Goal: Task Accomplishment & Management: Use online tool/utility

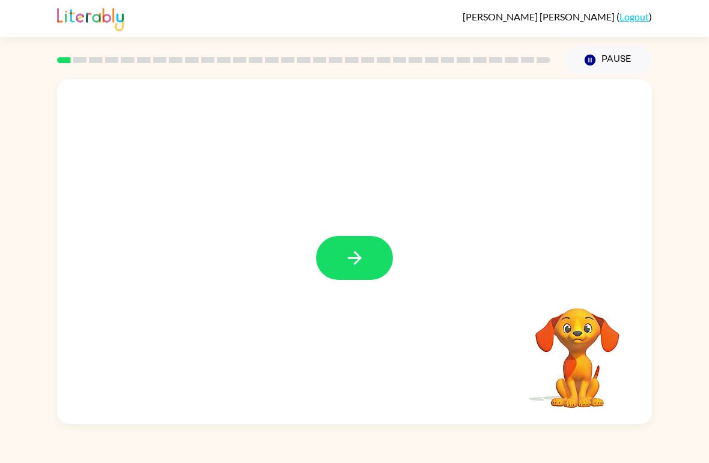
click at [335, 272] on button "button" at bounding box center [354, 258] width 77 height 44
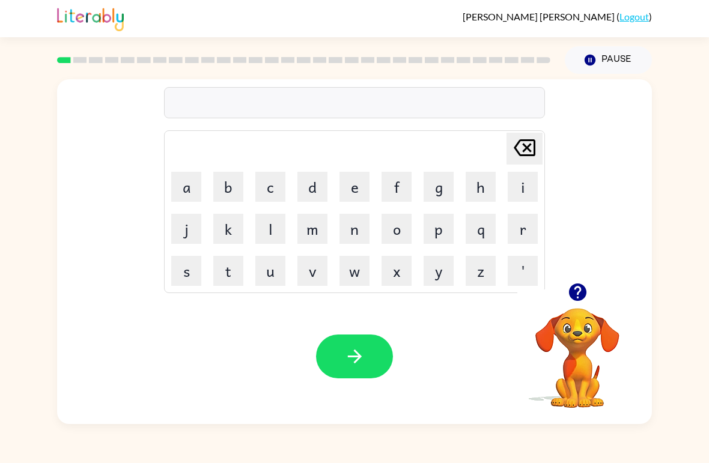
click at [219, 181] on button "b" at bounding box center [228, 187] width 30 height 30
click at [408, 232] on button "o" at bounding box center [396, 229] width 30 height 30
click at [514, 227] on button "r" at bounding box center [523, 229] width 30 height 30
click at [317, 191] on button "d" at bounding box center [312, 187] width 30 height 30
click at [354, 188] on button "e" at bounding box center [354, 187] width 30 height 30
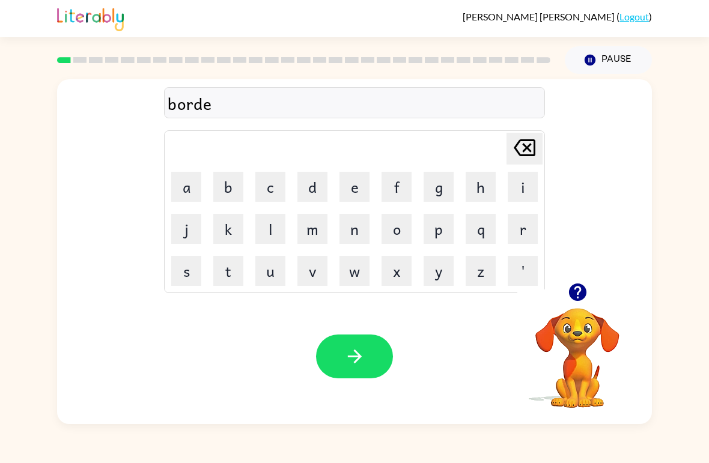
click at [524, 232] on button "r" at bounding box center [523, 229] width 30 height 30
click at [362, 363] on icon "button" at bounding box center [354, 356] width 21 height 21
click at [569, 298] on icon "button" at bounding box center [577, 292] width 21 height 21
click at [519, 228] on button "r" at bounding box center [523, 229] width 30 height 30
click at [399, 232] on button "o" at bounding box center [396, 229] width 30 height 30
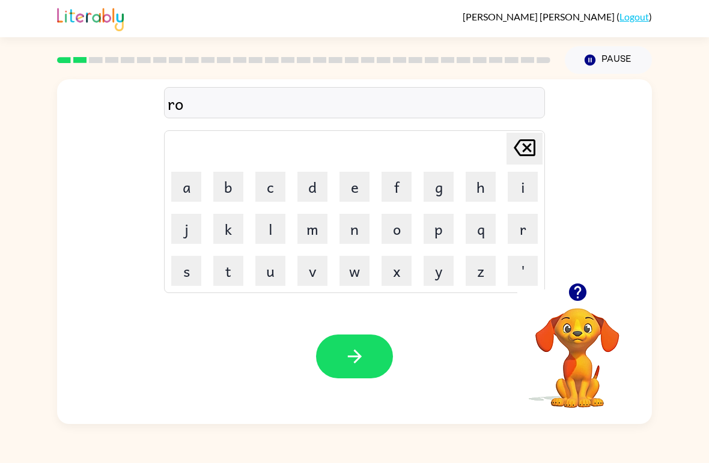
click at [265, 285] on button "u" at bounding box center [270, 271] width 30 height 30
click at [357, 230] on button "n" at bounding box center [354, 229] width 30 height 30
click at [323, 187] on button "d" at bounding box center [312, 187] width 30 height 30
click at [357, 362] on icon "button" at bounding box center [354, 356] width 21 height 21
click at [315, 231] on button "m" at bounding box center [312, 229] width 30 height 30
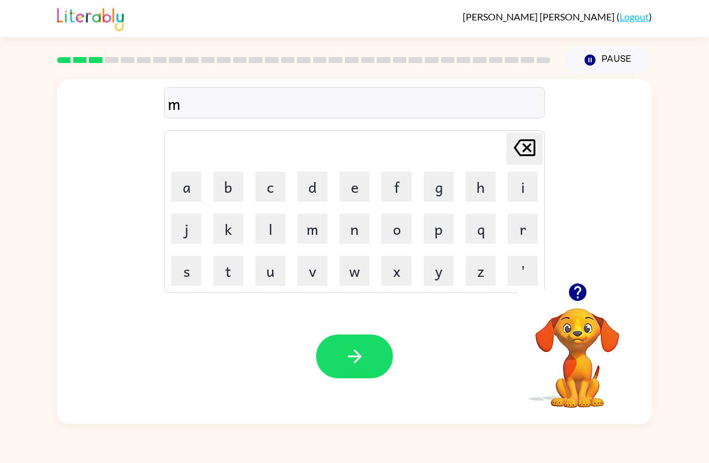
click at [184, 188] on button "a" at bounding box center [186, 187] width 30 height 30
click at [273, 182] on button "c" at bounding box center [270, 187] width 30 height 30
click at [494, 181] on button "h" at bounding box center [481, 187] width 30 height 30
click at [353, 232] on button "n" at bounding box center [354, 229] width 30 height 30
click at [346, 183] on button "e" at bounding box center [354, 187] width 30 height 30
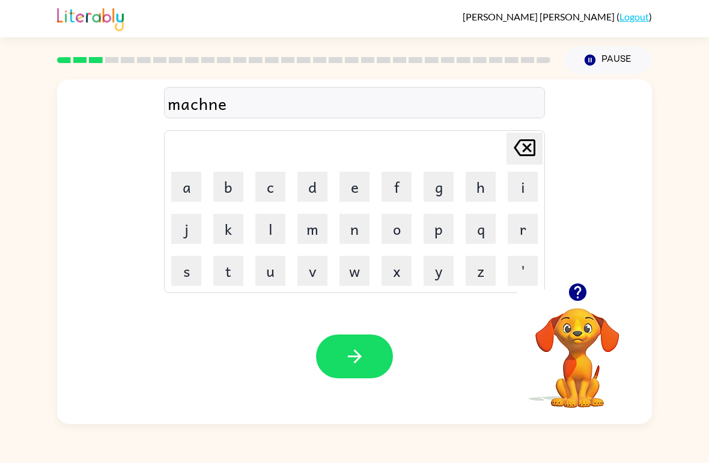
click at [523, 149] on icon "[PERSON_NAME] last character input" at bounding box center [524, 147] width 29 height 29
click at [523, 148] on icon "[PERSON_NAME] last character input" at bounding box center [524, 147] width 29 height 29
click at [523, 153] on icon "[PERSON_NAME] last character input" at bounding box center [524, 147] width 29 height 29
click at [478, 183] on button "h" at bounding box center [481, 187] width 30 height 30
click at [526, 177] on button "i" at bounding box center [523, 187] width 30 height 30
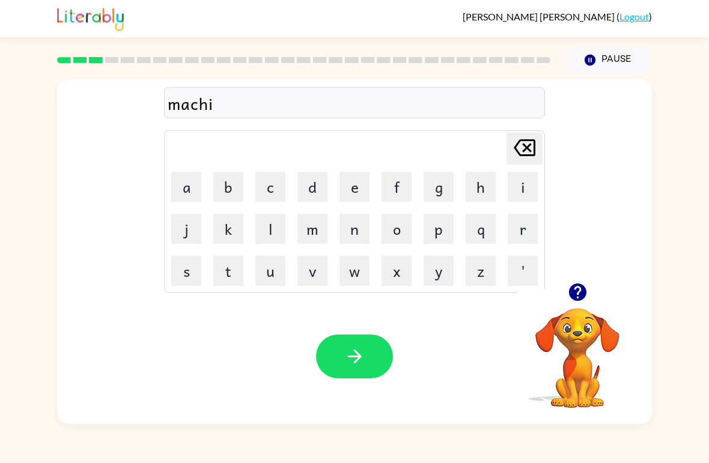
click at [351, 232] on button "n" at bounding box center [354, 229] width 30 height 30
click at [350, 198] on button "e" at bounding box center [354, 187] width 30 height 30
click at [360, 358] on icon "button" at bounding box center [354, 357] width 14 height 14
click at [518, 228] on button "r" at bounding box center [523, 229] width 30 height 30
click at [191, 184] on button "a" at bounding box center [186, 187] width 30 height 30
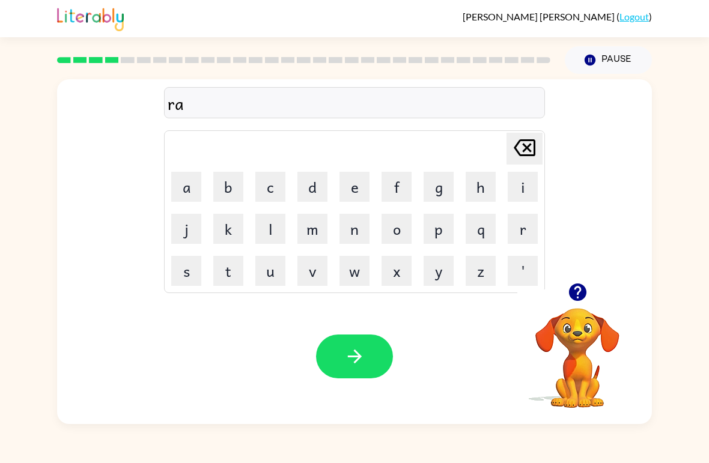
click at [525, 143] on icon "[PERSON_NAME] last character input" at bounding box center [524, 147] width 29 height 29
click at [524, 143] on icon "[PERSON_NAME] last character input" at bounding box center [524, 147] width 29 height 29
click at [526, 149] on icon at bounding box center [525, 147] width 22 height 17
click at [526, 148] on icon at bounding box center [525, 147] width 22 height 17
click at [538, 147] on icon "[PERSON_NAME] last character input" at bounding box center [524, 147] width 29 height 29
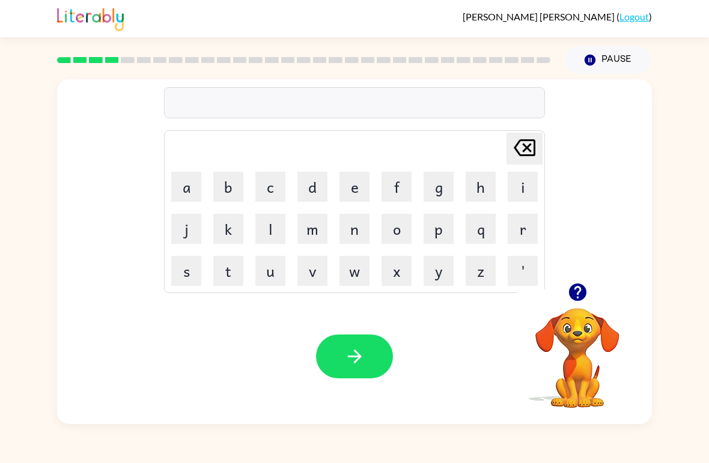
click at [226, 264] on button "t" at bounding box center [228, 271] width 30 height 30
click at [524, 228] on button "r" at bounding box center [523, 229] width 30 height 30
click at [178, 201] on button "a" at bounding box center [186, 187] width 30 height 30
click at [515, 186] on button "i" at bounding box center [523, 187] width 30 height 30
click at [363, 228] on button "n" at bounding box center [354, 229] width 30 height 30
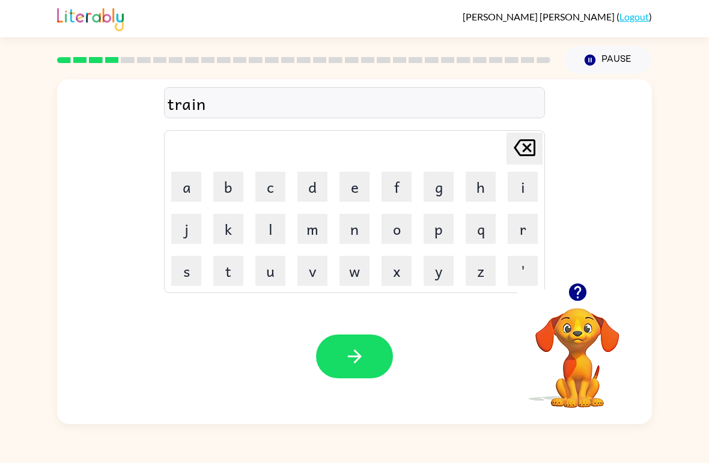
click at [350, 365] on icon "button" at bounding box center [354, 356] width 21 height 21
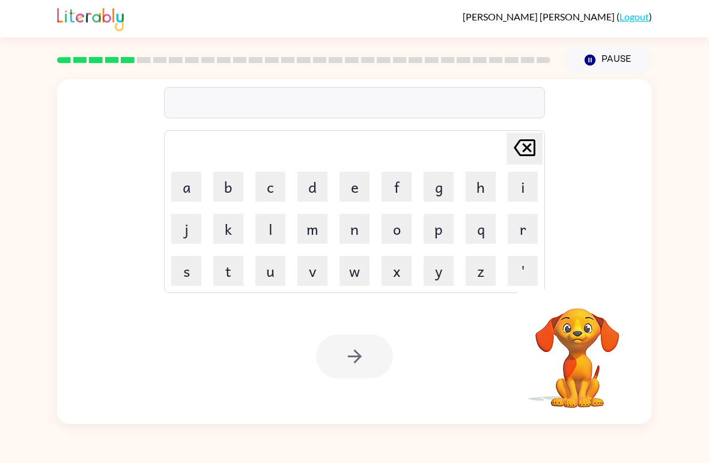
click at [310, 193] on button "d" at bounding box center [312, 187] width 30 height 30
click at [344, 183] on button "e" at bounding box center [354, 187] width 30 height 30
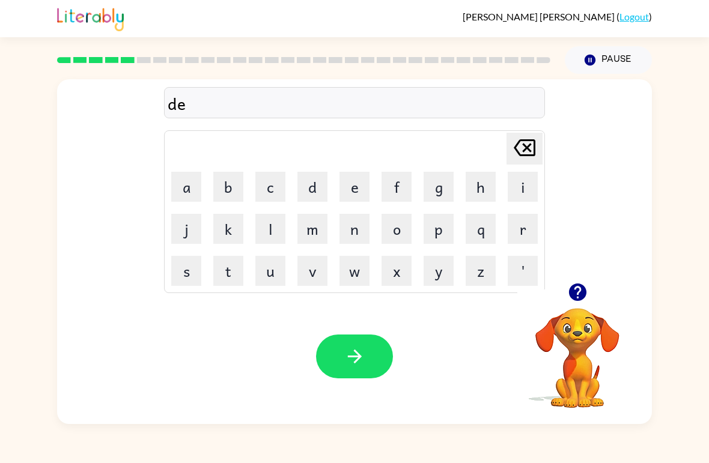
click at [387, 193] on button "f" at bounding box center [396, 187] width 30 height 30
click at [395, 184] on button "f" at bounding box center [396, 187] width 30 height 30
click at [531, 140] on icon at bounding box center [525, 147] width 22 height 17
click at [368, 179] on button "e" at bounding box center [354, 187] width 30 height 30
click at [351, 227] on button "n" at bounding box center [354, 229] width 30 height 30
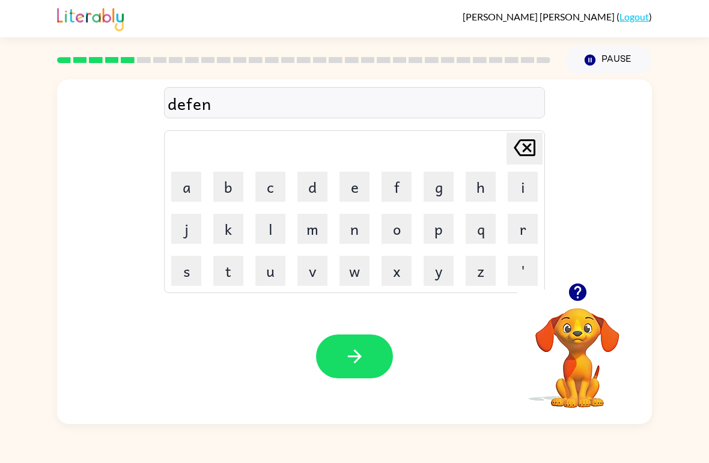
click at [189, 269] on button "s" at bounding box center [186, 271] width 30 height 30
click at [518, 196] on button "i" at bounding box center [523, 187] width 30 height 30
click at [320, 264] on button "v" at bounding box center [312, 271] width 30 height 30
click at [356, 182] on button "e" at bounding box center [354, 187] width 30 height 30
click at [190, 99] on div "defensive" at bounding box center [355, 103] width 374 height 25
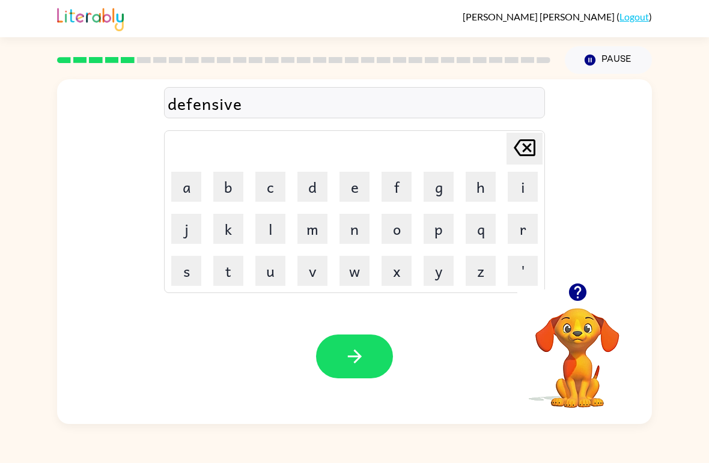
click at [190, 98] on div "defensive" at bounding box center [355, 103] width 374 height 25
click at [206, 109] on div "defensive" at bounding box center [355, 103] width 374 height 25
click at [520, 145] on icon "[PERSON_NAME] last character input" at bounding box center [524, 147] width 29 height 29
click at [521, 136] on icon "[PERSON_NAME] last character input" at bounding box center [524, 147] width 29 height 29
click at [520, 136] on icon "[PERSON_NAME] last character input" at bounding box center [524, 147] width 29 height 29
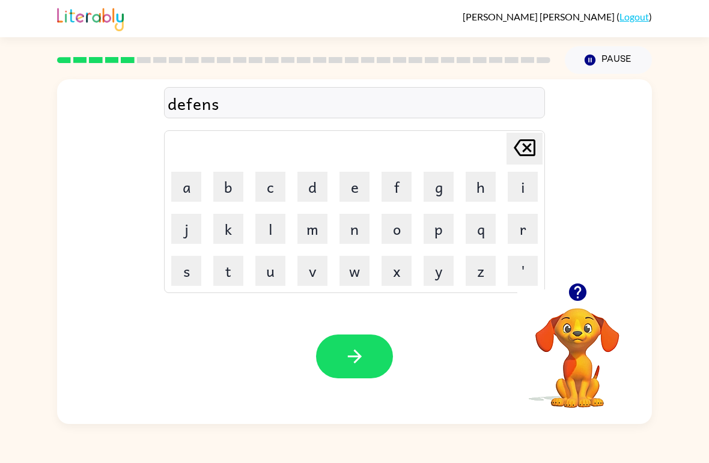
click at [513, 140] on icon "[PERSON_NAME] last character input" at bounding box center [524, 147] width 29 height 29
click at [524, 132] on div "[PERSON_NAME] last character input a b c d e f g h i j k l m n o p q r s t u v …" at bounding box center [354, 211] width 381 height 163
click at [524, 142] on icon "[PERSON_NAME] last character input" at bounding box center [524, 147] width 29 height 29
click at [397, 186] on button "f" at bounding box center [396, 187] width 30 height 30
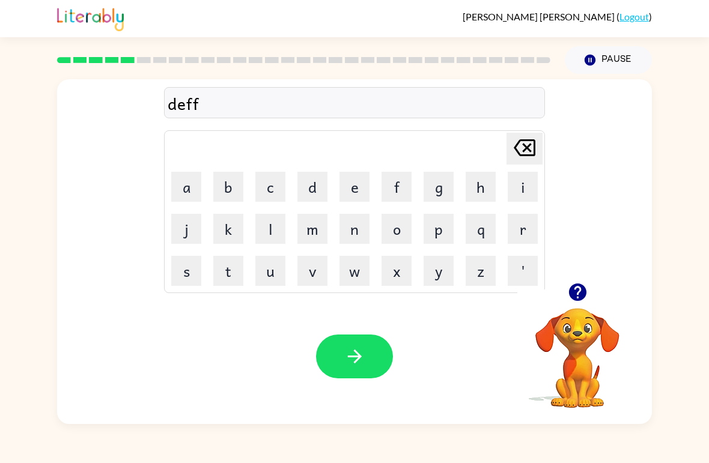
click at [360, 184] on button "e" at bounding box center [354, 187] width 30 height 30
click at [351, 232] on button "n" at bounding box center [354, 229] width 30 height 30
click at [196, 263] on button "s" at bounding box center [186, 271] width 30 height 30
click at [515, 188] on button "i" at bounding box center [523, 187] width 30 height 30
click at [324, 278] on button "v" at bounding box center [312, 271] width 30 height 30
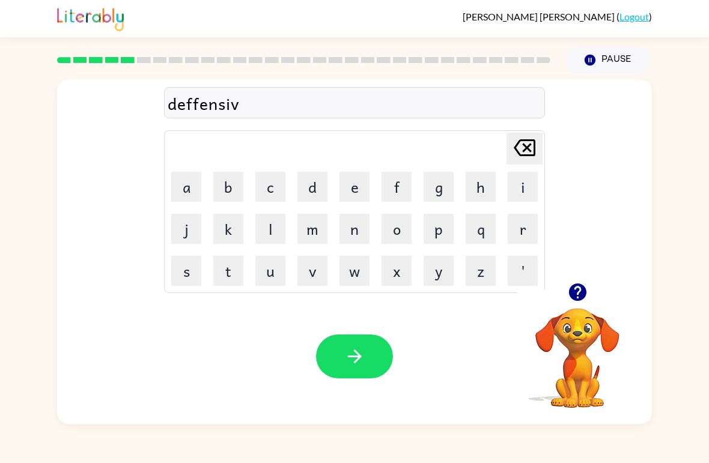
click at [351, 186] on button "e" at bounding box center [354, 187] width 30 height 30
click at [345, 359] on icon "button" at bounding box center [354, 356] width 21 height 21
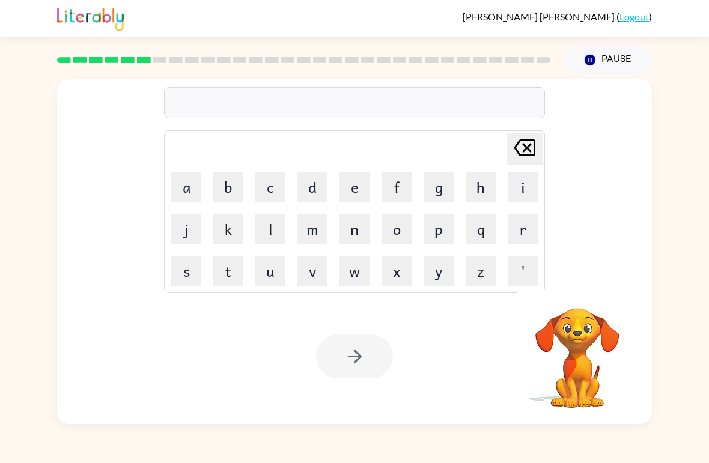
click at [318, 276] on button "v" at bounding box center [312, 271] width 30 height 30
click at [184, 191] on button "a" at bounding box center [186, 187] width 30 height 30
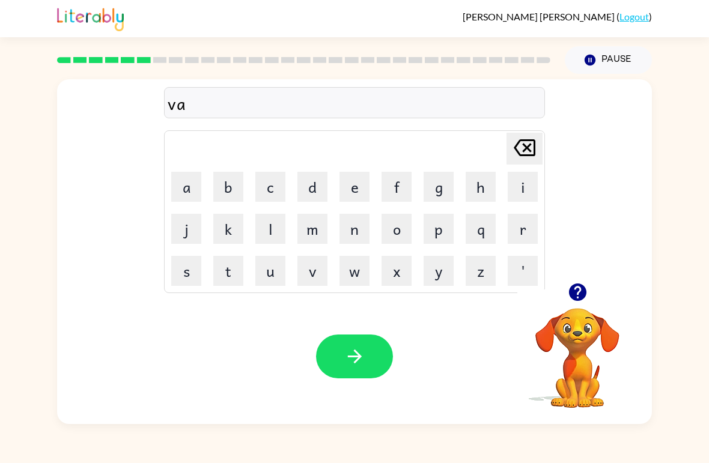
click at [273, 186] on button "c" at bounding box center [270, 187] width 30 height 30
click at [188, 180] on button "a" at bounding box center [186, 187] width 30 height 30
click at [445, 337] on div "Your browser must support playing .mp4 files to use Literably. Please try using…" at bounding box center [354, 356] width 595 height 135
click at [231, 273] on button "t" at bounding box center [228, 271] width 30 height 30
click at [524, 188] on button "i" at bounding box center [523, 187] width 30 height 30
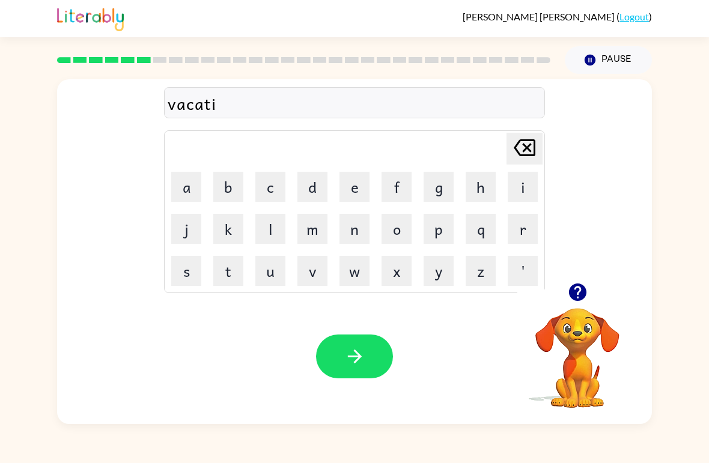
click at [393, 236] on button "o" at bounding box center [396, 229] width 30 height 30
click at [346, 226] on button "n" at bounding box center [354, 229] width 30 height 30
click at [351, 361] on icon "button" at bounding box center [354, 356] width 21 height 21
click at [572, 293] on icon "button" at bounding box center [576, 292] width 17 height 17
click at [445, 223] on button "p" at bounding box center [438, 229] width 30 height 30
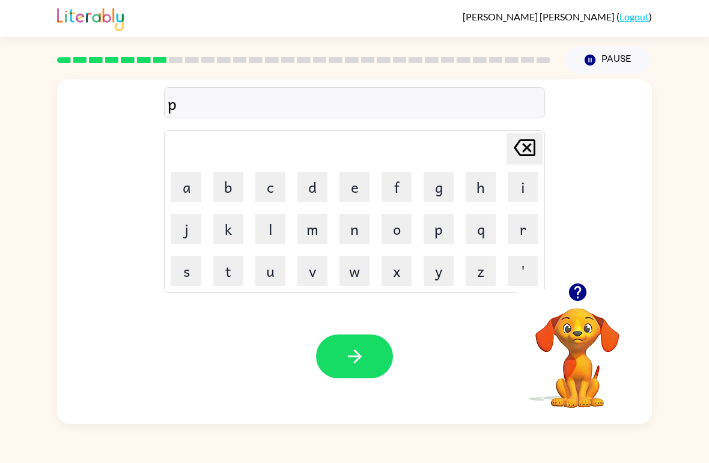
click at [261, 270] on button "u" at bounding box center [270, 271] width 30 height 30
click at [311, 189] on button "d" at bounding box center [312, 187] width 30 height 30
click at [302, 189] on button "d" at bounding box center [312, 187] width 30 height 30
click at [258, 237] on button "l" at bounding box center [270, 229] width 30 height 30
click at [359, 195] on button "e" at bounding box center [354, 187] width 30 height 30
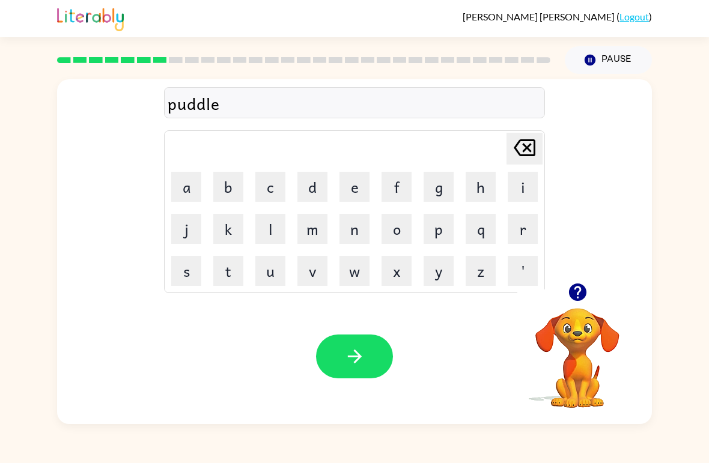
click at [520, 150] on icon "[PERSON_NAME] last character input" at bounding box center [524, 147] width 29 height 29
click at [519, 154] on icon at bounding box center [525, 147] width 22 height 17
click at [518, 154] on icon at bounding box center [525, 147] width 22 height 17
click at [318, 180] on button "d" at bounding box center [312, 187] width 30 height 30
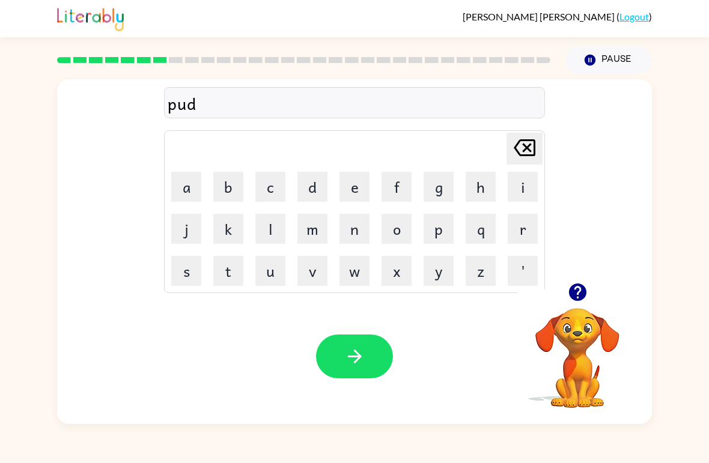
click at [258, 238] on button "l" at bounding box center [270, 229] width 30 height 30
click at [362, 185] on button "e" at bounding box center [354, 187] width 30 height 30
click at [524, 154] on icon "[PERSON_NAME] last character input" at bounding box center [524, 147] width 29 height 29
click at [306, 192] on button "d" at bounding box center [312, 187] width 30 height 30
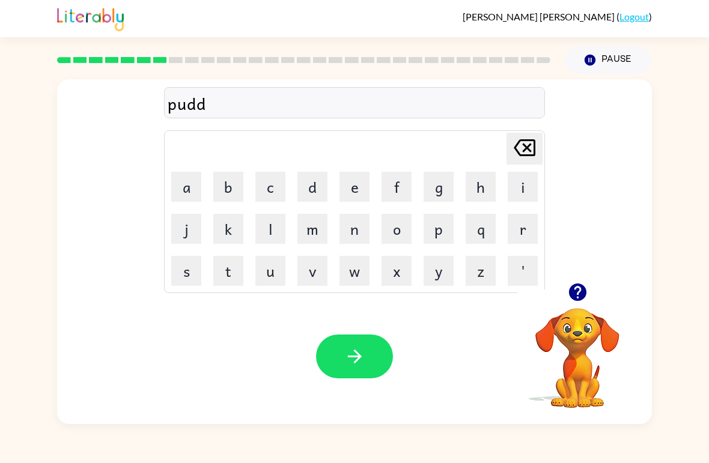
click at [272, 229] on button "l" at bounding box center [270, 229] width 30 height 30
click at [347, 194] on button "e" at bounding box center [354, 187] width 30 height 30
click at [347, 364] on icon "button" at bounding box center [354, 356] width 21 height 21
click at [317, 222] on button "m" at bounding box center [312, 229] width 30 height 30
click at [530, 195] on button "i" at bounding box center [523, 187] width 30 height 30
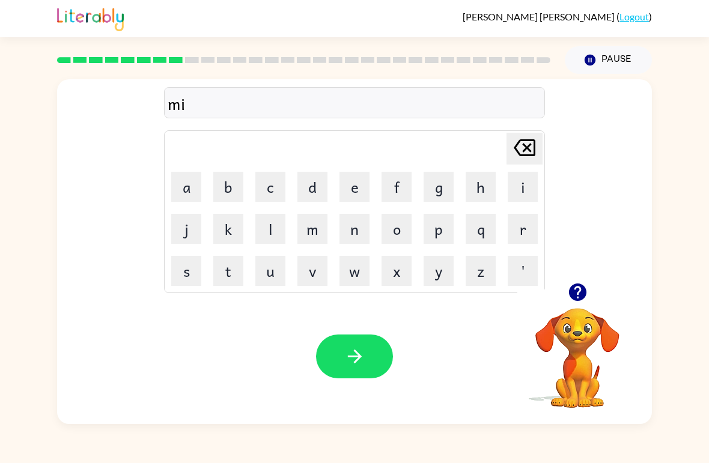
click at [515, 229] on button "r" at bounding box center [523, 229] width 30 height 30
click at [193, 178] on button "a" at bounding box center [186, 187] width 30 height 30
click at [273, 187] on button "c" at bounding box center [270, 187] width 30 height 30
click at [264, 230] on button "l" at bounding box center [270, 229] width 30 height 30
click at [346, 195] on button "e" at bounding box center [354, 187] width 30 height 30
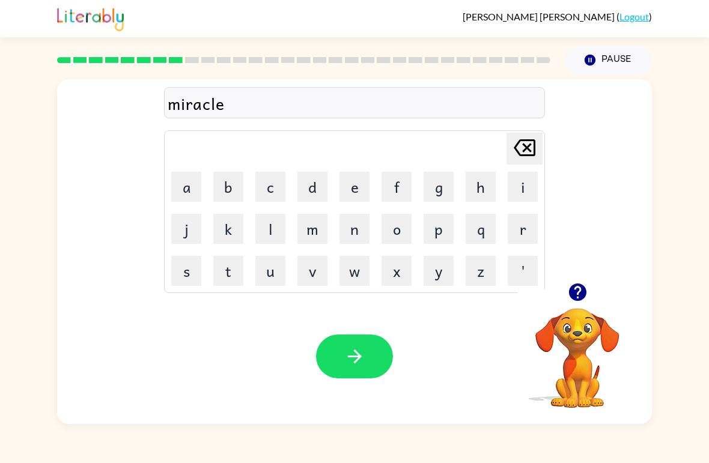
click at [337, 356] on button "button" at bounding box center [354, 357] width 77 height 44
click at [578, 285] on icon "button" at bounding box center [576, 292] width 17 height 17
click at [319, 231] on button "m" at bounding box center [312, 229] width 30 height 30
click at [511, 184] on button "i" at bounding box center [523, 187] width 30 height 30
click at [318, 193] on button "d" at bounding box center [312, 187] width 30 height 30
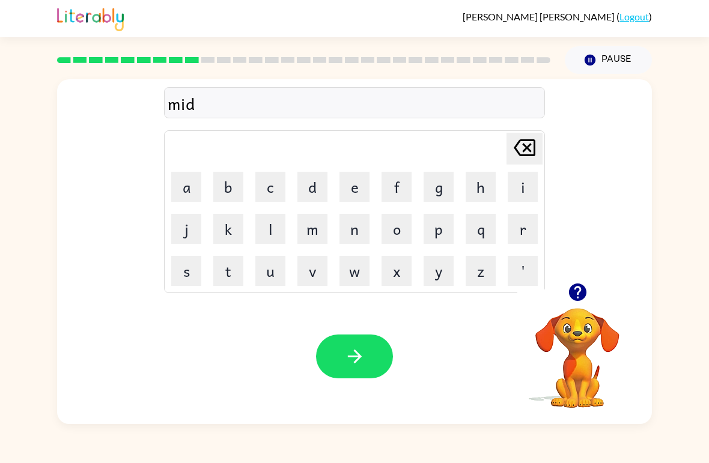
click at [306, 234] on button "m" at bounding box center [312, 229] width 30 height 30
click at [396, 238] on button "o" at bounding box center [396, 229] width 30 height 30
click at [509, 238] on button "r" at bounding box center [523, 229] width 30 height 30
click at [354, 234] on button "n" at bounding box center [354, 229] width 30 height 30
click at [524, 184] on button "i" at bounding box center [523, 187] width 30 height 30
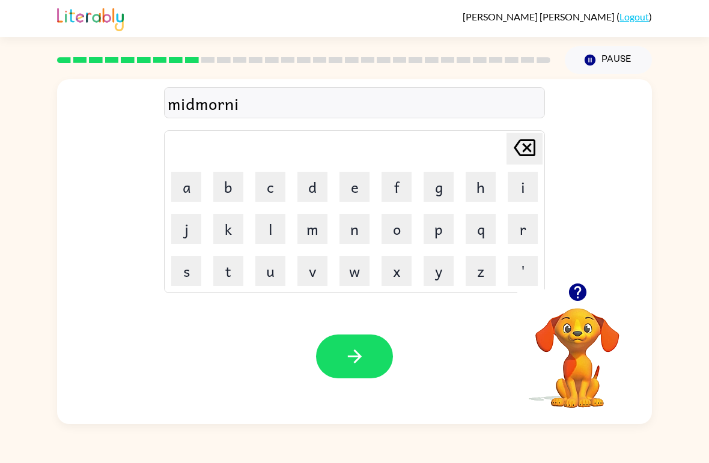
click at [352, 236] on button "n" at bounding box center [354, 229] width 30 height 30
click at [446, 187] on button "g" at bounding box center [438, 187] width 30 height 30
click at [578, 294] on icon "button" at bounding box center [577, 292] width 21 height 21
click at [353, 353] on icon "button" at bounding box center [354, 356] width 21 height 21
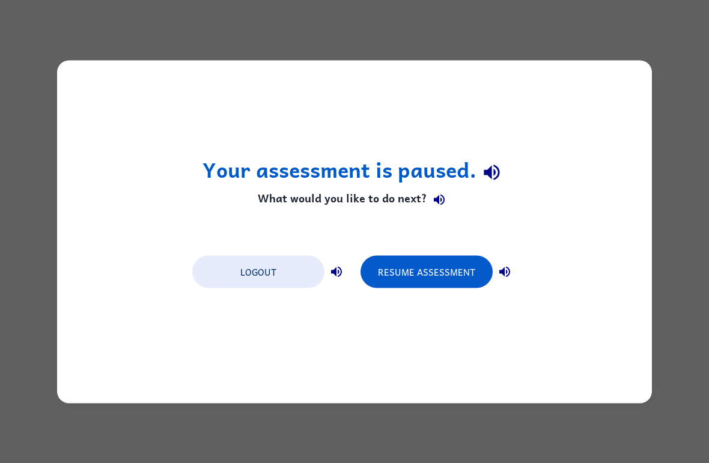
click at [458, 274] on button "Resume Assessment" at bounding box center [426, 271] width 132 height 32
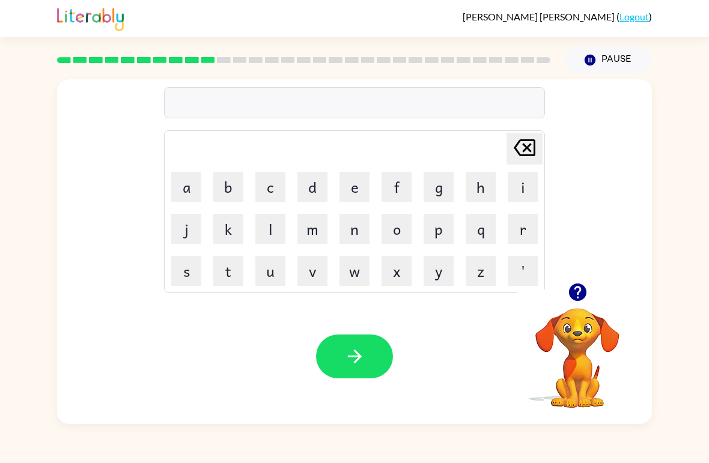
click at [571, 288] on icon "button" at bounding box center [576, 292] width 17 height 17
click at [299, 190] on button "d" at bounding box center [312, 187] width 30 height 30
click at [509, 193] on button "i" at bounding box center [523, 187] width 30 height 30
click at [195, 274] on button "s" at bounding box center [186, 271] width 30 height 30
click at [232, 269] on button "t" at bounding box center [228, 271] width 30 height 30
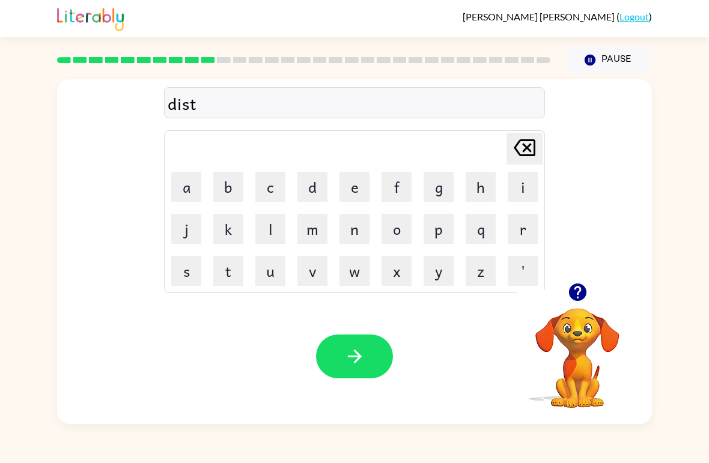
click at [527, 222] on button "r" at bounding box center [523, 229] width 30 height 30
click at [266, 275] on button "u" at bounding box center [270, 271] width 30 height 30
click at [175, 272] on button "s" at bounding box center [186, 271] width 30 height 30
click at [221, 273] on button "t" at bounding box center [228, 271] width 30 height 30
click at [360, 366] on icon "button" at bounding box center [354, 356] width 21 height 21
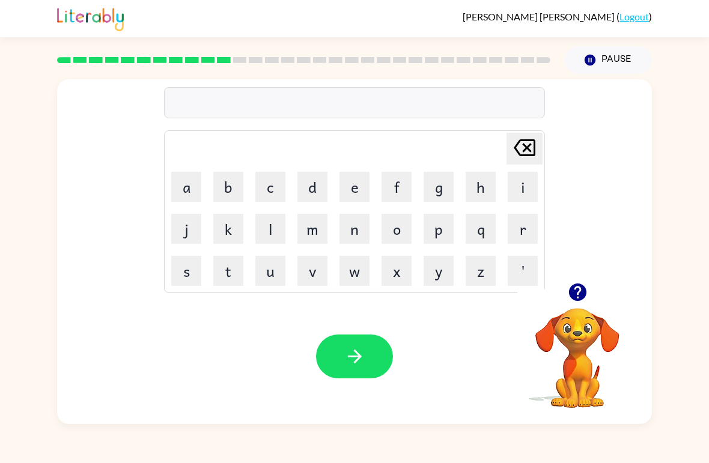
click at [590, 285] on button "button" at bounding box center [577, 292] width 31 height 31
click at [523, 239] on button "r" at bounding box center [523, 229] width 30 height 30
click at [393, 239] on button "o" at bounding box center [396, 229] width 30 height 30
click at [321, 177] on button "d" at bounding box center [312, 187] width 30 height 30
click at [356, 187] on button "e" at bounding box center [354, 187] width 30 height 30
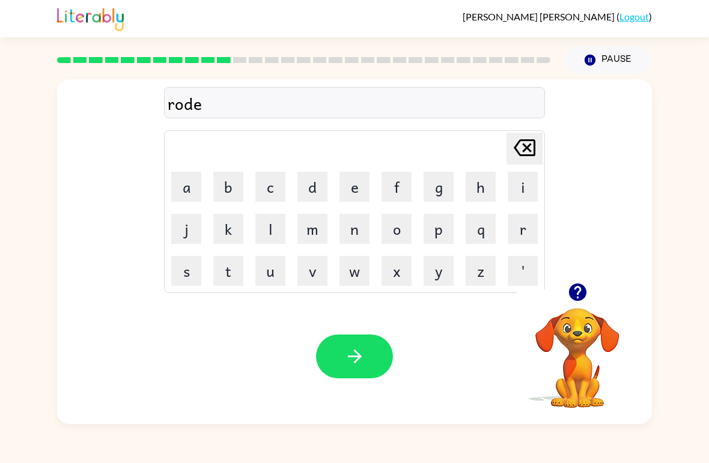
click at [341, 351] on button "button" at bounding box center [354, 357] width 77 height 44
click at [275, 277] on button "u" at bounding box center [270, 271] width 30 height 30
click at [433, 231] on button "p" at bounding box center [438, 229] width 30 height 30
click at [530, 226] on button "r" at bounding box center [523, 229] width 30 height 30
click at [192, 180] on button "a" at bounding box center [186, 187] width 30 height 30
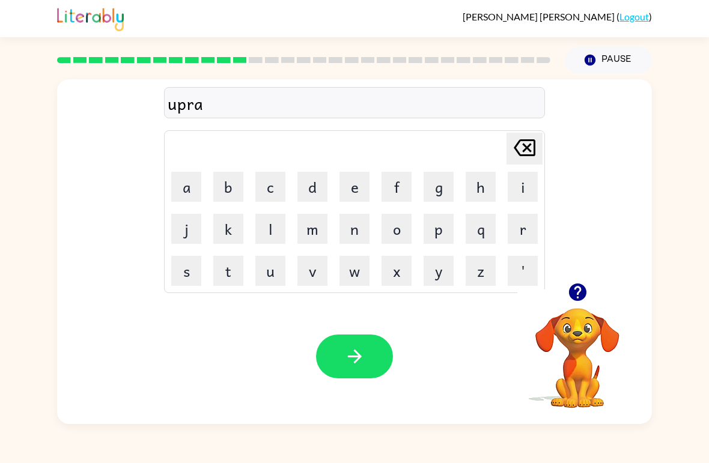
click at [526, 142] on icon at bounding box center [525, 147] width 22 height 17
click at [525, 141] on icon at bounding box center [525, 147] width 22 height 17
click at [441, 186] on button "g" at bounding box center [438, 187] width 30 height 30
click at [512, 215] on button "r" at bounding box center [523, 229] width 30 height 30
click at [182, 178] on button "a" at bounding box center [186, 187] width 30 height 30
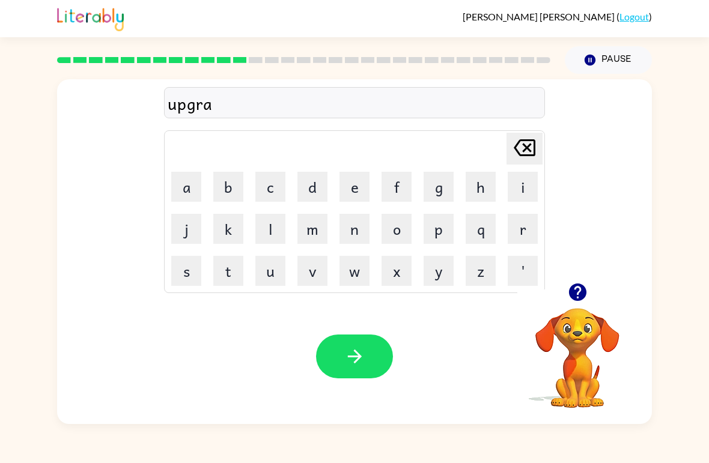
click at [310, 191] on button "d" at bounding box center [312, 187] width 30 height 30
click at [345, 198] on button "e" at bounding box center [354, 187] width 30 height 30
click at [371, 354] on button "button" at bounding box center [354, 357] width 77 height 44
click at [574, 296] on icon "button" at bounding box center [576, 292] width 17 height 17
click at [362, 278] on button "w" at bounding box center [354, 271] width 30 height 30
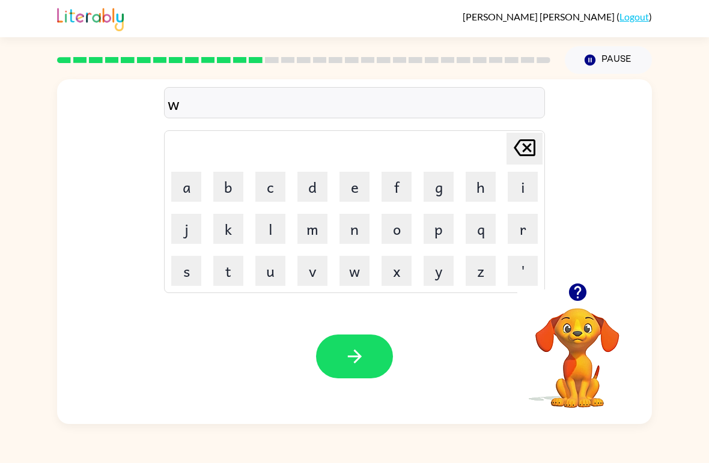
click at [530, 148] on icon "[PERSON_NAME] last character input" at bounding box center [524, 147] width 29 height 29
click at [317, 235] on button "m" at bounding box center [312, 229] width 30 height 30
click at [185, 186] on button "a" at bounding box center [186, 187] width 30 height 30
click at [323, 177] on button "d" at bounding box center [312, 187] width 30 height 30
click at [359, 225] on button "n" at bounding box center [354, 229] width 30 height 30
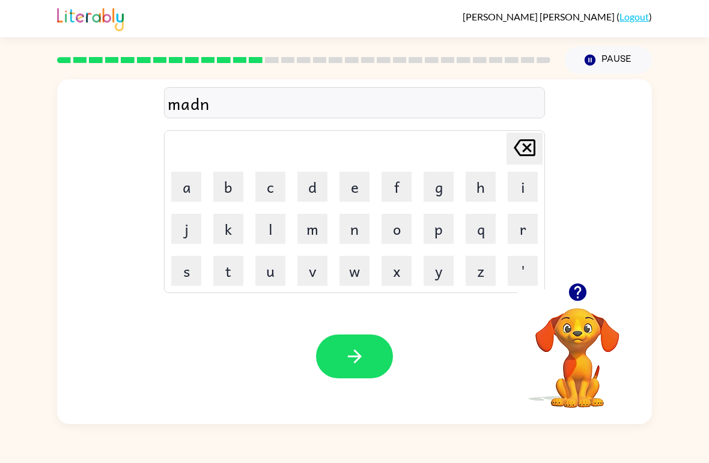
click at [357, 183] on button "e" at bounding box center [354, 187] width 30 height 30
click at [191, 269] on button "s" at bounding box center [186, 271] width 30 height 30
click at [536, 135] on icon "[PERSON_NAME] last character input" at bounding box center [524, 147] width 29 height 29
click at [535, 145] on icon at bounding box center [525, 147] width 22 height 17
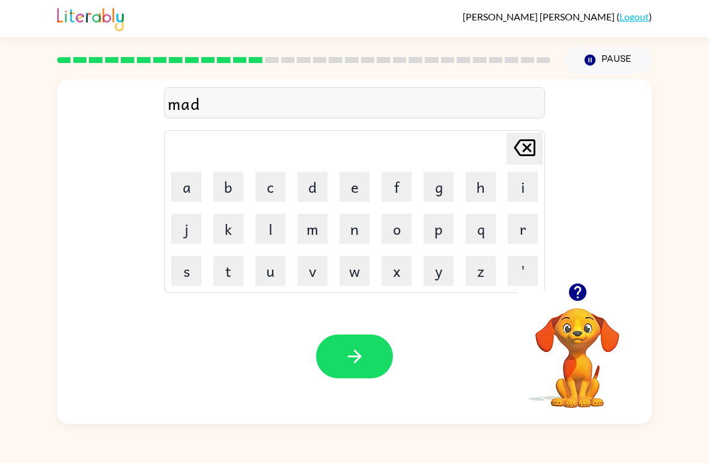
click at [317, 187] on button "d" at bounding box center [312, 187] width 30 height 30
click at [347, 234] on button "n" at bounding box center [354, 229] width 30 height 30
click at [359, 192] on button "e" at bounding box center [354, 187] width 30 height 30
click at [183, 275] on button "s" at bounding box center [186, 271] width 30 height 30
click at [518, 150] on icon "[PERSON_NAME] last character input" at bounding box center [524, 147] width 29 height 29
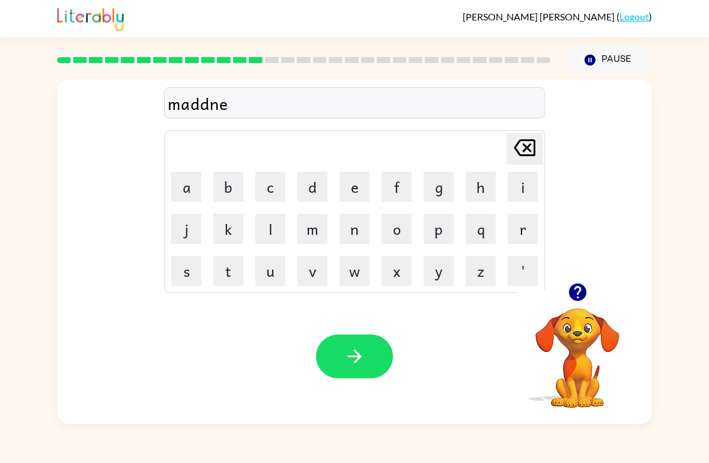
click at [523, 150] on icon "[PERSON_NAME] last character input" at bounding box center [524, 147] width 29 height 29
click at [529, 149] on icon "[PERSON_NAME] last character input" at bounding box center [524, 147] width 29 height 29
click at [357, 226] on button "n" at bounding box center [354, 229] width 30 height 30
click at [356, 184] on button "e" at bounding box center [354, 187] width 30 height 30
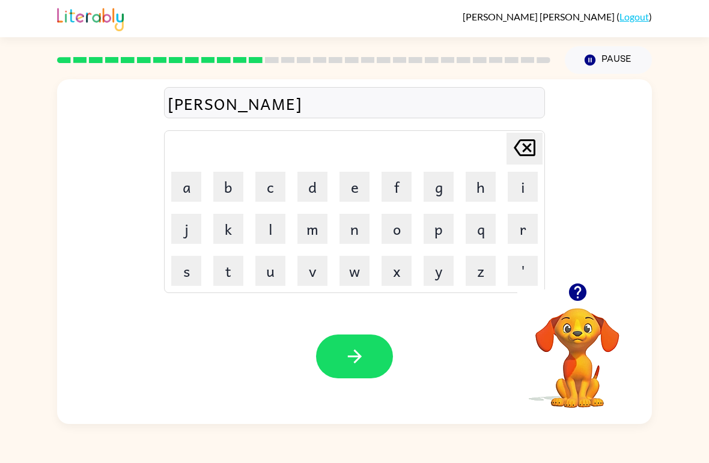
click at [185, 270] on button "s" at bounding box center [186, 271] width 30 height 30
click at [355, 359] on icon "button" at bounding box center [354, 356] width 21 height 21
click at [234, 183] on button "b" at bounding box center [228, 187] width 30 height 30
click at [392, 223] on button "o" at bounding box center [396, 229] width 30 height 30
click at [351, 231] on button "n" at bounding box center [354, 229] width 30 height 30
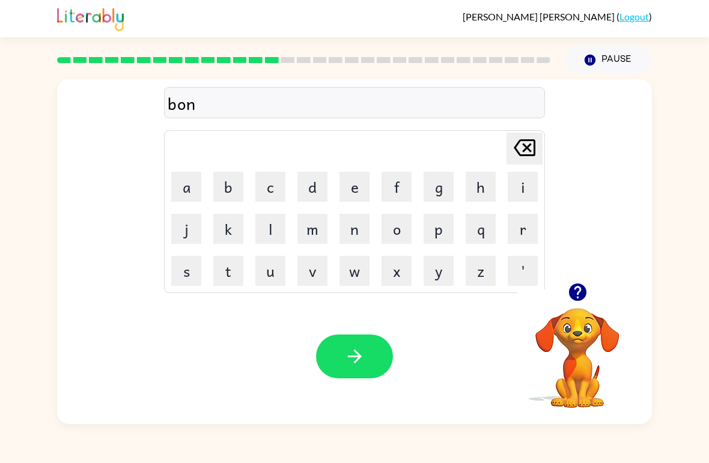
click at [278, 253] on td "u" at bounding box center [270, 270] width 41 height 41
click at [281, 264] on button "u" at bounding box center [270, 271] width 30 height 30
click at [189, 269] on button "s" at bounding box center [186, 271] width 30 height 30
click at [351, 368] on button "button" at bounding box center [354, 357] width 77 height 44
click at [590, 282] on div at bounding box center [577, 292] width 120 height 31
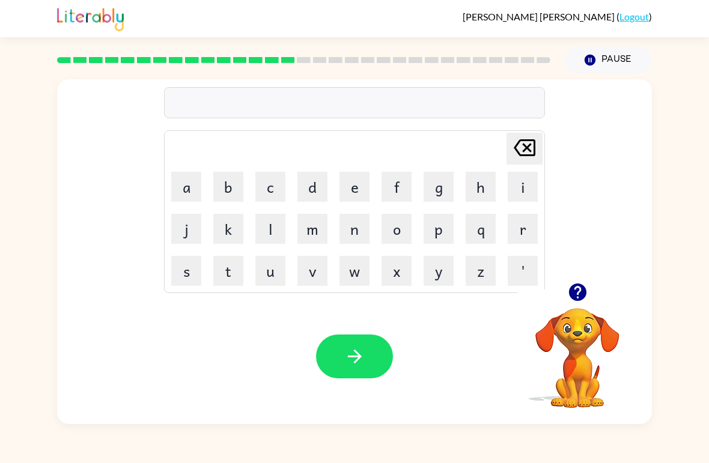
click at [564, 299] on button "button" at bounding box center [577, 292] width 31 height 31
click at [174, 270] on button "s" at bounding box center [186, 271] width 30 height 30
click at [360, 270] on button "w" at bounding box center [354, 271] width 30 height 30
click at [391, 238] on button "o" at bounding box center [396, 229] width 30 height 30
click at [523, 228] on button "r" at bounding box center [523, 229] width 30 height 30
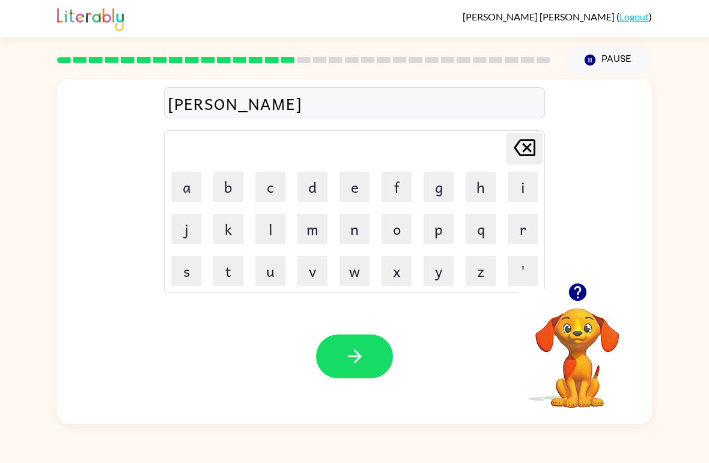
click at [314, 240] on button "m" at bounding box center [312, 229] width 30 height 30
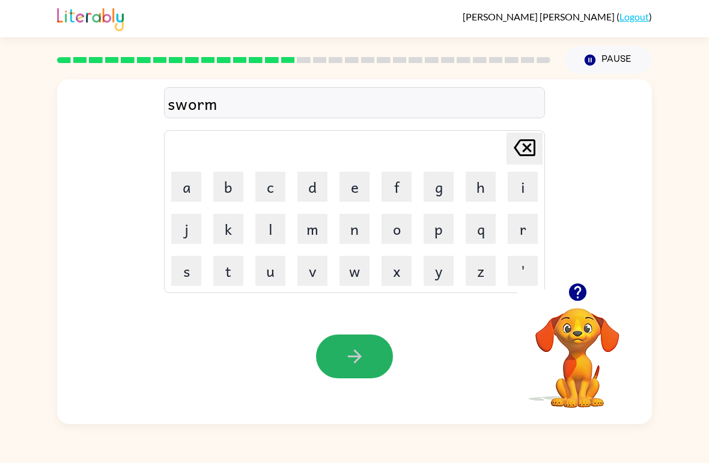
click at [349, 371] on button "button" at bounding box center [354, 357] width 77 height 44
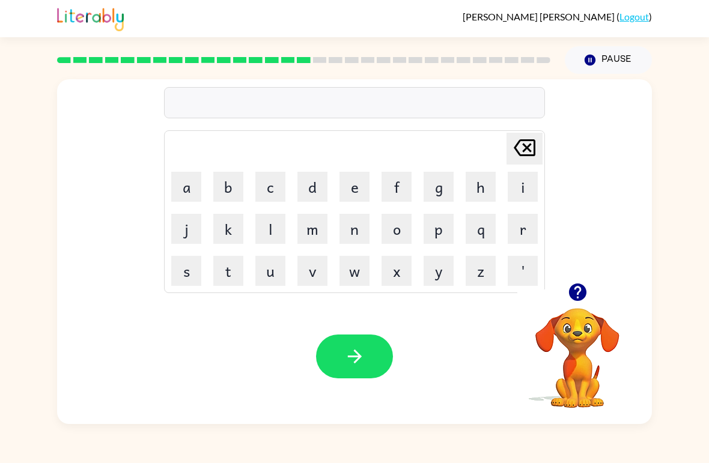
click at [566, 288] on button "button" at bounding box center [577, 292] width 31 height 31
click at [573, 337] on video "Your browser must support playing .mp4 files to use Literably. Please try using…" at bounding box center [577, 350] width 120 height 120
click at [578, 287] on icon "button" at bounding box center [577, 292] width 21 height 21
click at [575, 293] on icon "button" at bounding box center [576, 292] width 17 height 17
click at [521, 232] on button "r" at bounding box center [523, 229] width 30 height 30
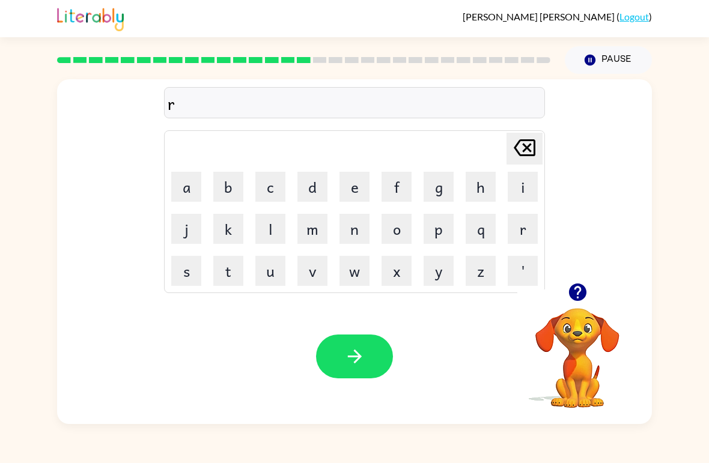
click at [162, 187] on div "r [PERSON_NAME] last character input a b c d e f g h i j k l m n o p q r s t u …" at bounding box center [354, 181] width 595 height 204
click at [189, 184] on button "a" at bounding box center [186, 187] width 30 height 30
click at [312, 231] on button "m" at bounding box center [312, 229] width 30 height 30
click at [362, 378] on button "button" at bounding box center [354, 357] width 77 height 44
click at [573, 297] on icon "button" at bounding box center [576, 292] width 17 height 17
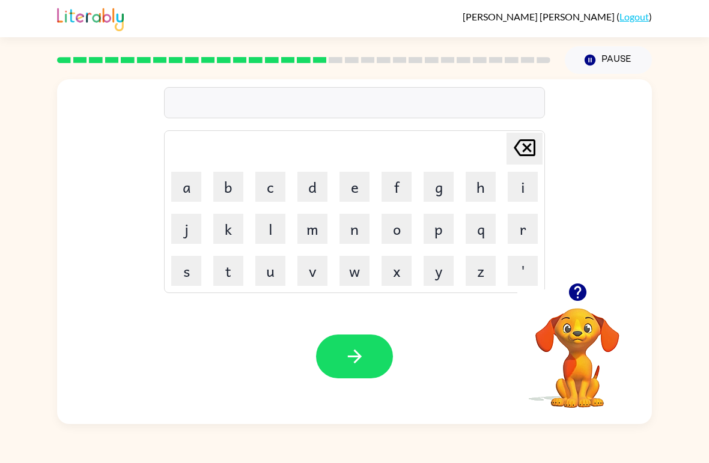
click at [237, 174] on button "b" at bounding box center [228, 187] width 30 height 30
click at [519, 230] on button "r" at bounding box center [523, 229] width 30 height 30
click at [530, 188] on button "i" at bounding box center [523, 187] width 30 height 30
click at [312, 222] on button "m" at bounding box center [312, 229] width 30 height 30
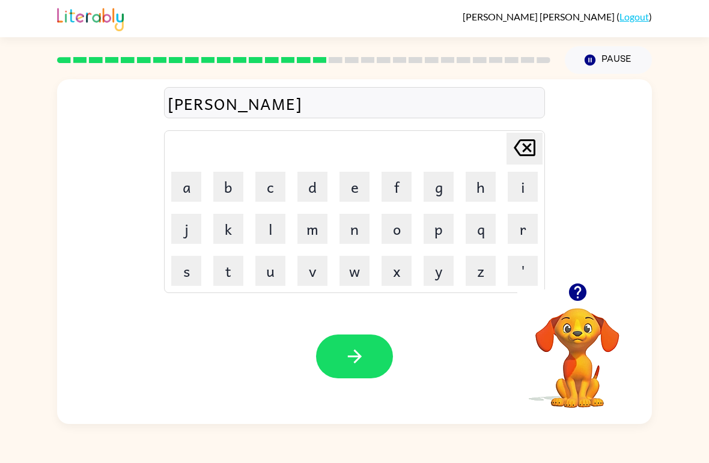
click at [521, 186] on button "i" at bounding box center [523, 187] width 30 height 30
click at [518, 154] on icon "[PERSON_NAME] last character input" at bounding box center [524, 147] width 29 height 29
click at [517, 154] on icon "[PERSON_NAME] last character input" at bounding box center [524, 147] width 29 height 29
click at [530, 181] on button "i" at bounding box center [523, 187] width 30 height 30
click at [354, 234] on button "n" at bounding box center [354, 229] width 30 height 30
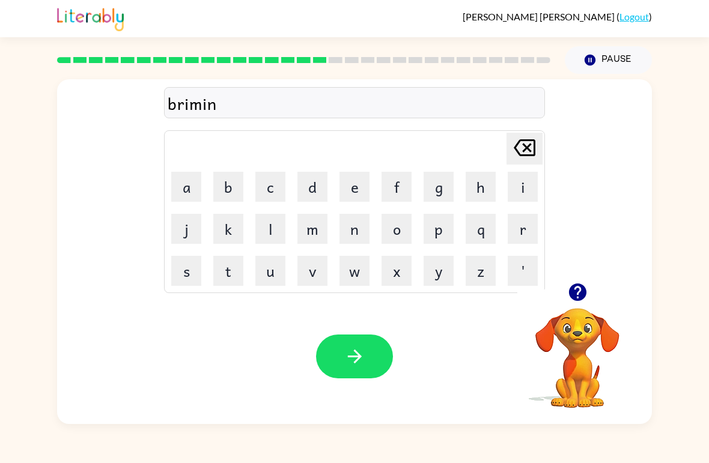
click at [443, 187] on button "g" at bounding box center [438, 187] width 30 height 30
click at [527, 153] on icon "[PERSON_NAME] last character input" at bounding box center [524, 147] width 29 height 29
click at [526, 153] on icon "[PERSON_NAME] last character input" at bounding box center [524, 147] width 29 height 29
click at [526, 156] on icon at bounding box center [525, 147] width 22 height 17
click at [320, 231] on button "m" at bounding box center [312, 229] width 30 height 30
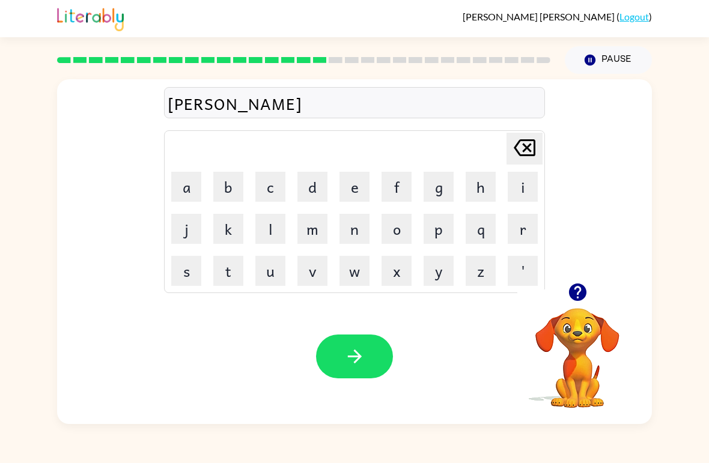
click at [512, 187] on button "i" at bounding box center [523, 187] width 30 height 30
click at [361, 229] on button "n" at bounding box center [354, 229] width 30 height 30
click at [445, 189] on button "g" at bounding box center [438, 187] width 30 height 30
click at [347, 375] on button "button" at bounding box center [354, 357] width 77 height 44
click at [513, 240] on button "r" at bounding box center [523, 229] width 30 height 30
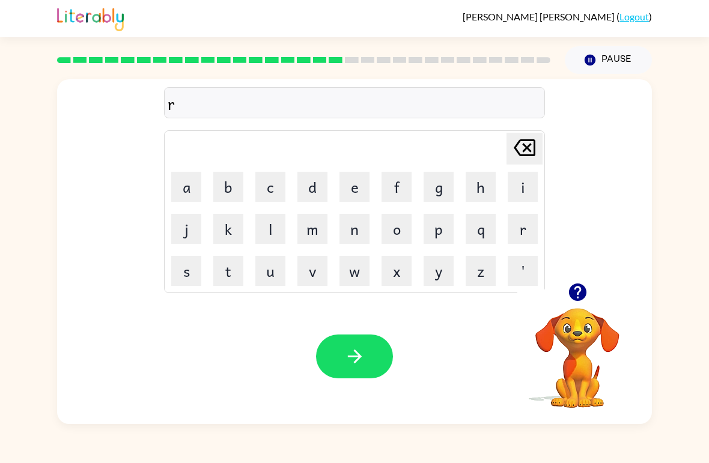
click at [521, 198] on button "i" at bounding box center [523, 187] width 30 height 30
click at [193, 266] on button "s" at bounding box center [186, 271] width 30 height 30
click at [488, 234] on button "q" at bounding box center [481, 229] width 30 height 30
click at [276, 273] on button "u" at bounding box center [270, 271] width 30 height 30
click at [530, 199] on button "i" at bounding box center [523, 187] width 30 height 30
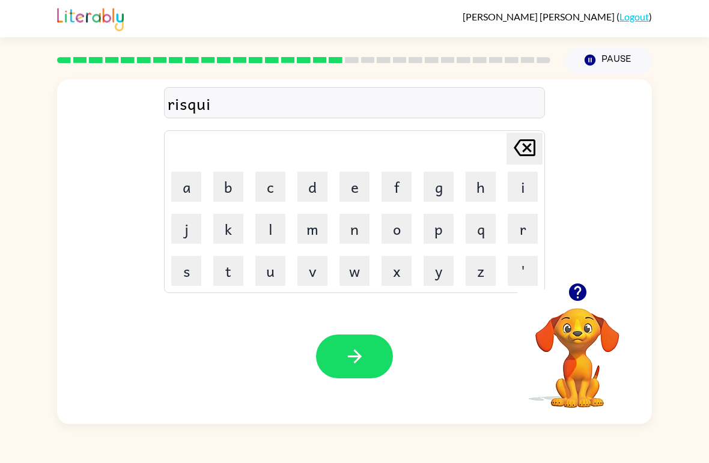
click at [356, 200] on button "e" at bounding box center [354, 187] width 30 height 30
click at [190, 275] on button "s" at bounding box center [186, 271] width 30 height 30
click at [232, 276] on button "t" at bounding box center [228, 271] width 30 height 30
click at [362, 369] on button "button" at bounding box center [354, 357] width 77 height 44
click at [582, 293] on icon "button" at bounding box center [576, 292] width 17 height 17
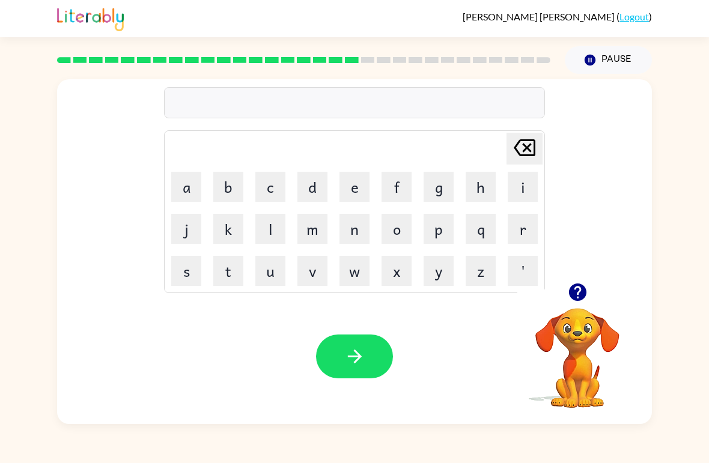
click at [183, 190] on button "a" at bounding box center [186, 187] width 30 height 30
click at [529, 220] on button "r" at bounding box center [523, 229] width 30 height 30
click at [225, 266] on button "t" at bounding box center [228, 271] width 30 height 30
click at [349, 283] on button "w" at bounding box center [354, 271] width 30 height 30
click at [446, 270] on button "y" at bounding box center [438, 271] width 30 height 30
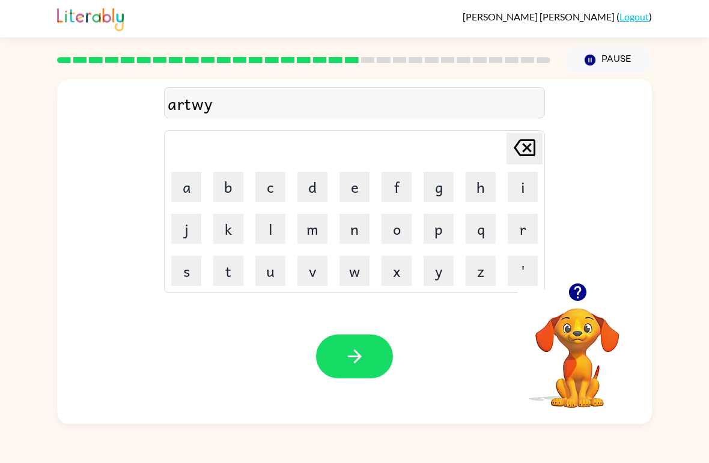
click at [526, 160] on icon "[PERSON_NAME] last character input" at bounding box center [524, 147] width 29 height 29
click at [180, 196] on button "a" at bounding box center [186, 187] width 30 height 30
click at [449, 274] on button "y" at bounding box center [438, 271] width 30 height 30
click at [368, 363] on button "button" at bounding box center [354, 357] width 77 height 44
click at [398, 181] on button "f" at bounding box center [396, 187] width 30 height 30
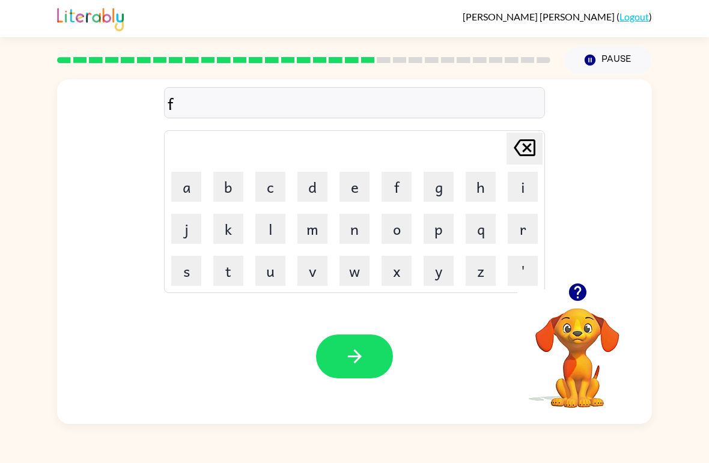
click at [401, 239] on button "o" at bounding box center [396, 229] width 30 height 30
click at [276, 231] on button "l" at bounding box center [270, 229] width 30 height 30
click at [404, 226] on button "o" at bounding box center [396, 229] width 30 height 30
click at [349, 267] on button "w" at bounding box center [354, 271] width 30 height 30
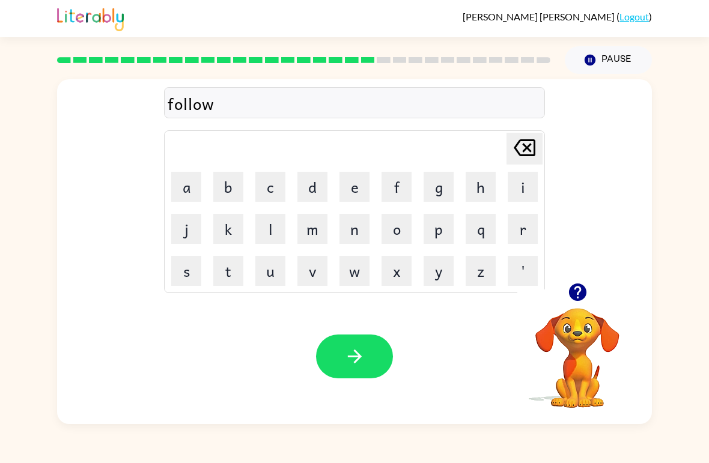
click at [364, 387] on div "Your browser must support playing .mp4 files to use Literably. Please try using…" at bounding box center [354, 356] width 595 height 135
click at [373, 360] on button "button" at bounding box center [354, 357] width 77 height 44
click at [372, 360] on div at bounding box center [354, 357] width 77 height 44
click at [581, 302] on icon "button" at bounding box center [577, 292] width 21 height 21
click at [276, 182] on button "c" at bounding box center [270, 187] width 30 height 30
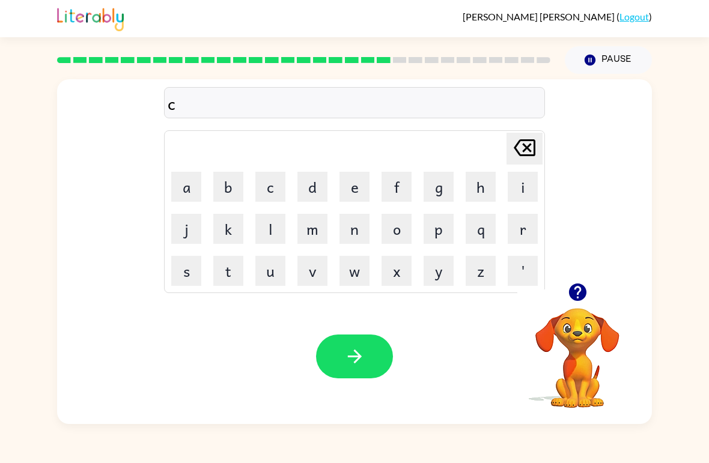
click at [348, 185] on button "e" at bounding box center [354, 187] width 30 height 30
click at [360, 226] on button "n" at bounding box center [354, 229] width 30 height 30
click at [219, 273] on button "t" at bounding box center [228, 271] width 30 height 30
click at [340, 181] on button "e" at bounding box center [354, 187] width 30 height 30
click at [446, 237] on button "p" at bounding box center [438, 229] width 30 height 30
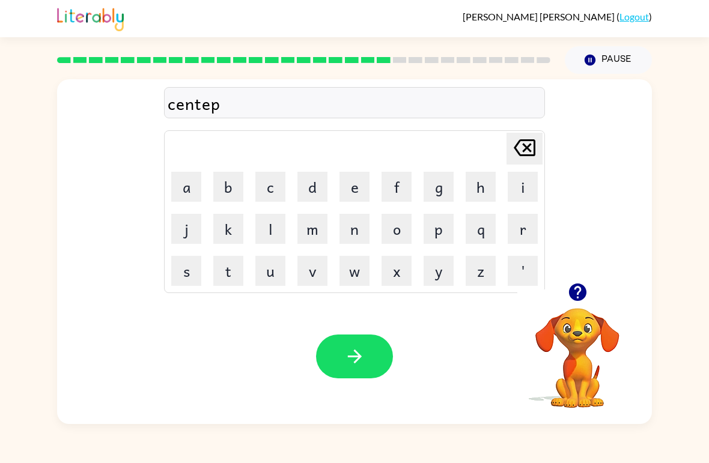
click at [349, 192] on button "e" at bounding box center [354, 187] width 30 height 30
click at [348, 192] on button "e" at bounding box center [354, 187] width 30 height 30
click at [317, 189] on button "d" at bounding box center [312, 187] width 30 height 30
click at [344, 362] on icon "button" at bounding box center [354, 356] width 21 height 21
click at [572, 297] on icon "button" at bounding box center [576, 292] width 17 height 17
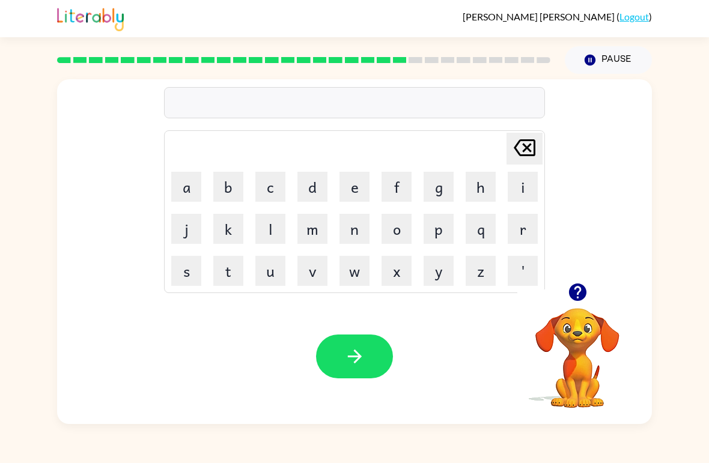
click at [190, 272] on button "s" at bounding box center [186, 271] width 30 height 30
click at [271, 264] on button "u" at bounding box center [270, 271] width 30 height 30
click at [189, 273] on button "s" at bounding box center [186, 271] width 30 height 30
click at [222, 272] on button "t" at bounding box center [228, 271] width 30 height 30
click at [184, 191] on button "a" at bounding box center [186, 187] width 30 height 30
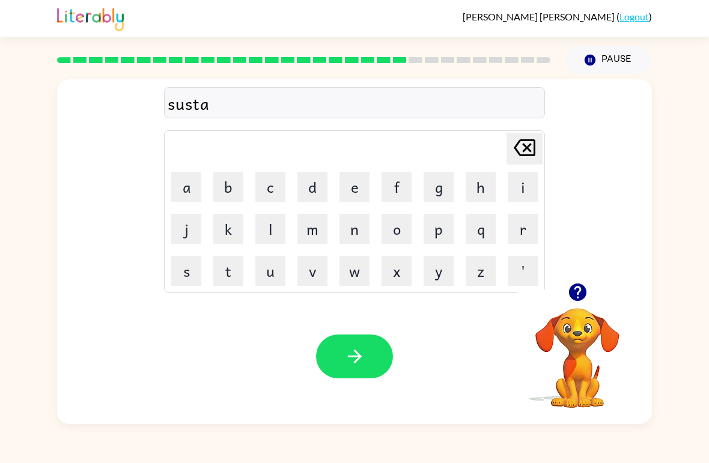
click at [503, 189] on td "i" at bounding box center [522, 186] width 41 height 41
click at [516, 184] on button "i" at bounding box center [523, 187] width 30 height 30
click at [352, 226] on button "n" at bounding box center [354, 229] width 30 height 30
click at [369, 360] on button "button" at bounding box center [354, 357] width 77 height 44
click at [572, 302] on icon "button" at bounding box center [577, 292] width 21 height 21
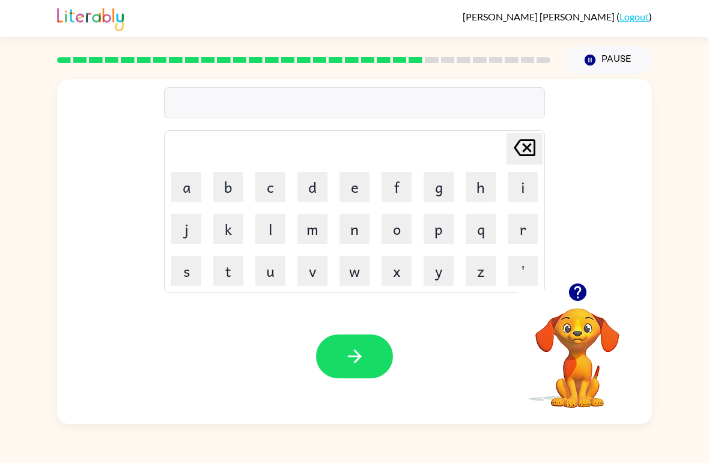
click at [404, 192] on button "f" at bounding box center [396, 187] width 30 height 30
click at [388, 232] on button "o" at bounding box center [396, 229] width 30 height 30
click at [528, 223] on button "r" at bounding box center [523, 229] width 30 height 30
click at [355, 273] on button "w" at bounding box center [354, 271] width 30 height 30
click at [186, 186] on button "a" at bounding box center [186, 187] width 30 height 30
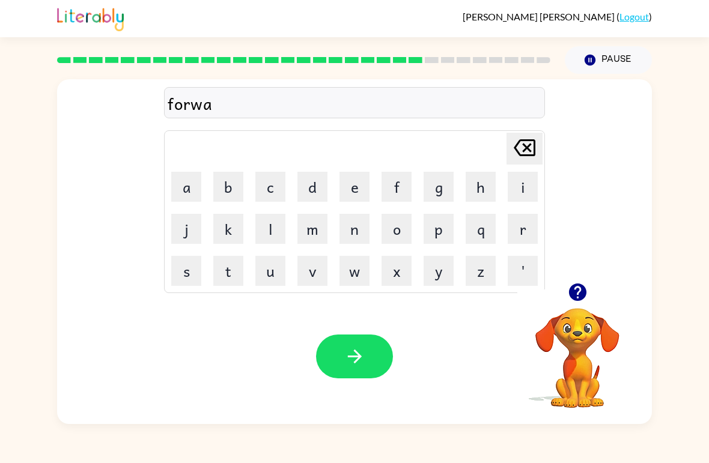
click at [525, 229] on button "r" at bounding box center [523, 229] width 30 height 30
click at [310, 190] on button "d" at bounding box center [312, 187] width 30 height 30
click at [356, 371] on button "button" at bounding box center [354, 357] width 77 height 44
click at [565, 290] on button "button" at bounding box center [577, 292] width 31 height 31
click at [524, 225] on button "r" at bounding box center [523, 229] width 30 height 30
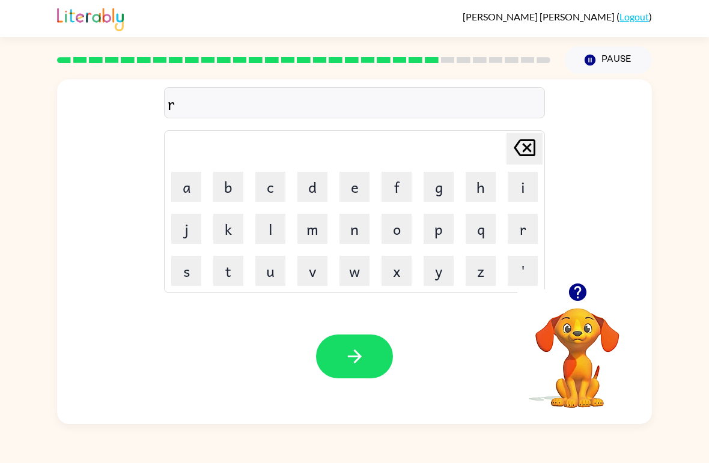
click at [342, 194] on button "e" at bounding box center [354, 187] width 30 height 30
click at [271, 234] on button "l" at bounding box center [270, 229] width 30 height 30
click at [185, 195] on button "a" at bounding box center [186, 187] width 30 height 30
click at [231, 270] on button "t" at bounding box center [228, 271] width 30 height 30
click at [357, 185] on button "e" at bounding box center [354, 187] width 30 height 30
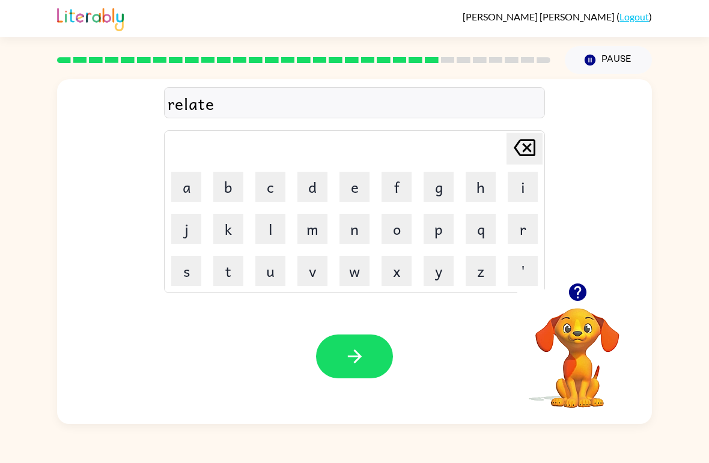
click at [320, 182] on button "d" at bounding box center [312, 187] width 30 height 30
click at [363, 351] on icon "button" at bounding box center [354, 356] width 21 height 21
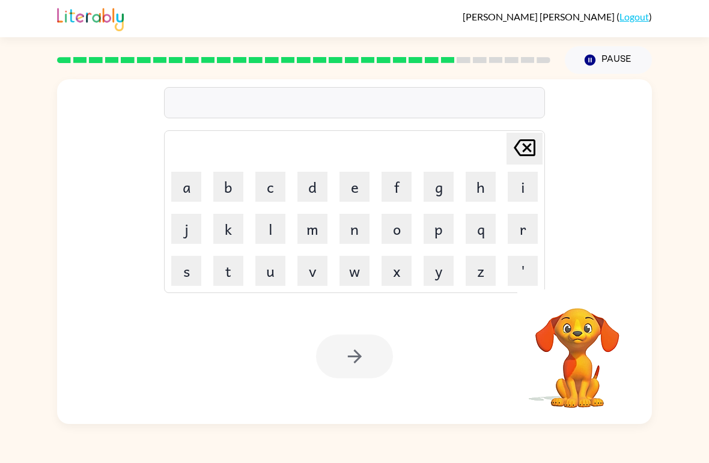
click at [703, 377] on div "[PERSON_NAME] last character input a b c d e f g h i j k l m n o p q r s t u v …" at bounding box center [354, 249] width 709 height 350
click at [706, 332] on div "[PERSON_NAME] last character input a b c d e f g h i j k l m n o p q r s t u v …" at bounding box center [354, 249] width 709 height 350
click at [588, 287] on button "button" at bounding box center [577, 292] width 31 height 31
click at [439, 178] on button "g" at bounding box center [438, 187] width 30 height 30
click at [407, 223] on button "o" at bounding box center [396, 229] width 30 height 30
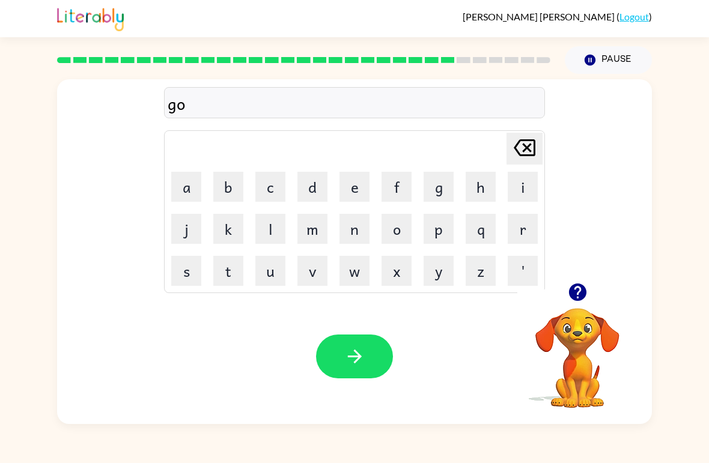
click at [219, 186] on button "b" at bounding box center [228, 187] width 30 height 30
click at [222, 184] on button "b" at bounding box center [228, 187] width 30 height 30
click at [261, 234] on button "l" at bounding box center [270, 229] width 30 height 30
click at [523, 193] on button "i" at bounding box center [523, 187] width 30 height 30
click at [351, 223] on button "n" at bounding box center [354, 229] width 30 height 30
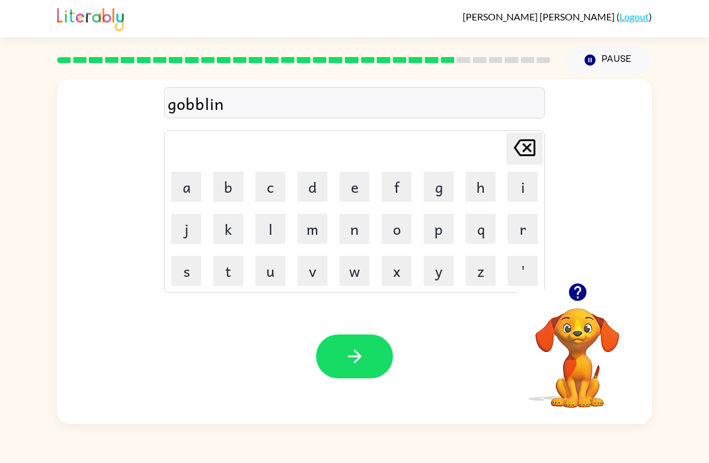
click at [431, 168] on td "g" at bounding box center [438, 186] width 41 height 41
click at [431, 193] on button "g" at bounding box center [438, 187] width 30 height 30
click at [377, 376] on button "button" at bounding box center [354, 357] width 77 height 44
click at [260, 236] on button "l" at bounding box center [270, 229] width 30 height 30
click at [262, 273] on button "u" at bounding box center [270, 271] width 30 height 30
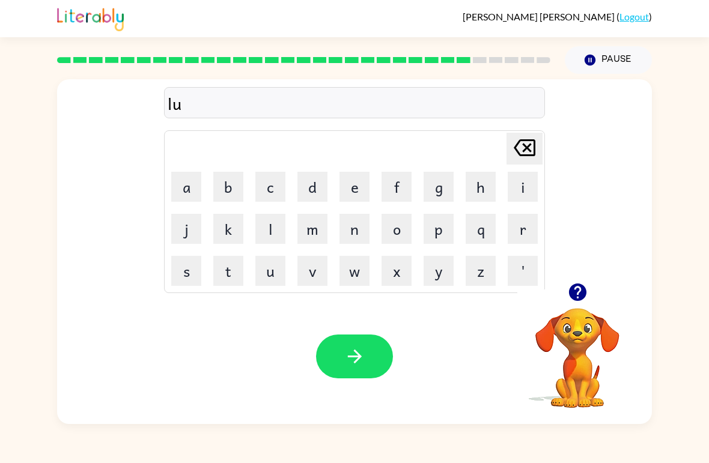
click at [312, 229] on button "m" at bounding box center [312, 229] width 30 height 30
click at [217, 191] on button "b" at bounding box center [228, 187] width 30 height 30
click at [346, 173] on button "e" at bounding box center [354, 187] width 30 height 30
click at [532, 228] on button "r" at bounding box center [523, 229] width 30 height 30
click at [168, 232] on td "j" at bounding box center [186, 228] width 41 height 41
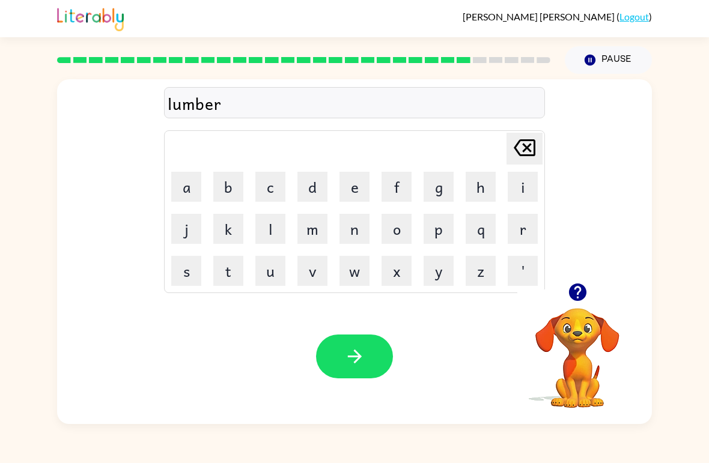
click at [174, 229] on button "j" at bounding box center [186, 229] width 30 height 30
click at [183, 187] on button "a" at bounding box center [186, 187] width 30 height 30
click at [283, 184] on button "c" at bounding box center [270, 187] width 30 height 30
click at [216, 234] on button "k" at bounding box center [228, 229] width 30 height 30
click at [359, 354] on icon "button" at bounding box center [354, 356] width 21 height 21
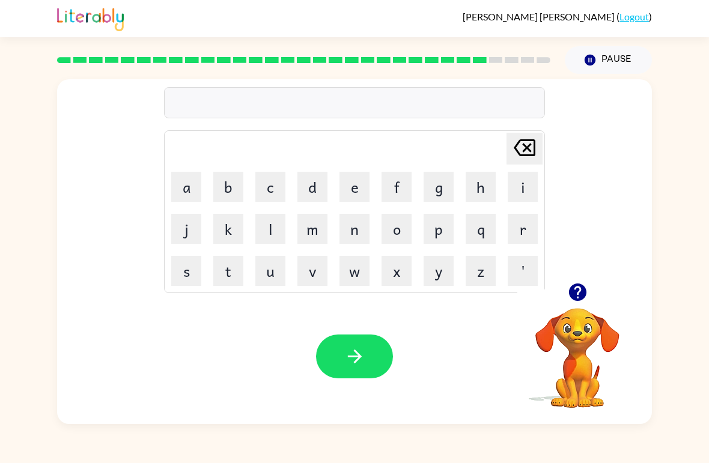
click at [590, 287] on button "button" at bounding box center [577, 292] width 31 height 31
click at [436, 225] on button "p" at bounding box center [438, 229] width 30 height 30
click at [189, 167] on td "a" at bounding box center [186, 186] width 41 height 41
click at [184, 181] on button "a" at bounding box center [186, 187] width 30 height 30
click at [520, 231] on button "r" at bounding box center [523, 229] width 30 height 30
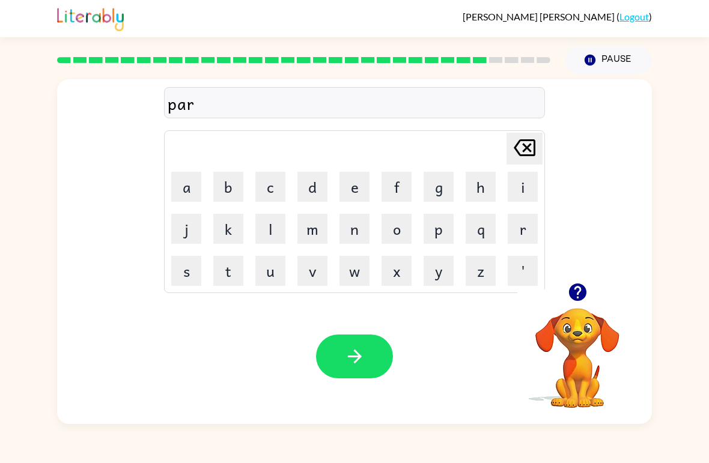
click at [352, 180] on button "e" at bounding box center [354, 187] width 30 height 30
click at [183, 272] on button "s" at bounding box center [186, 271] width 30 height 30
click at [344, 356] on icon "button" at bounding box center [354, 356] width 21 height 21
click at [600, 284] on div at bounding box center [577, 292] width 120 height 31
click at [581, 288] on icon "button" at bounding box center [576, 292] width 17 height 17
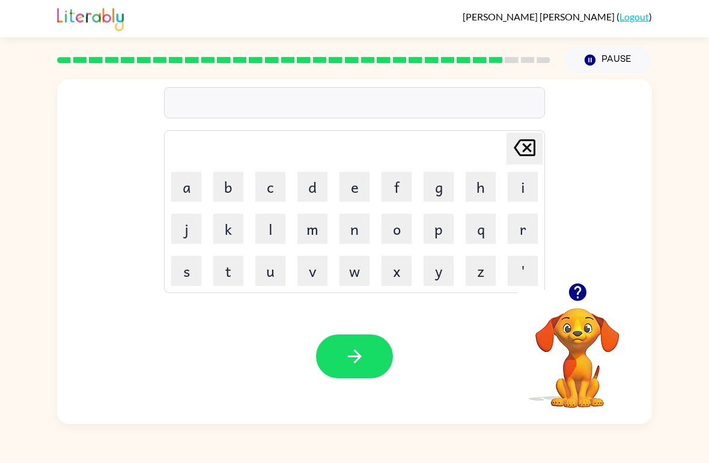
click at [226, 267] on button "t" at bounding box center [228, 271] width 30 height 30
click at [469, 197] on button "h" at bounding box center [481, 187] width 30 height 30
click at [536, 191] on button "i" at bounding box center [523, 187] width 30 height 30
click at [351, 233] on button "n" at bounding box center [354, 229] width 30 height 30
click at [347, 355] on icon "button" at bounding box center [354, 356] width 21 height 21
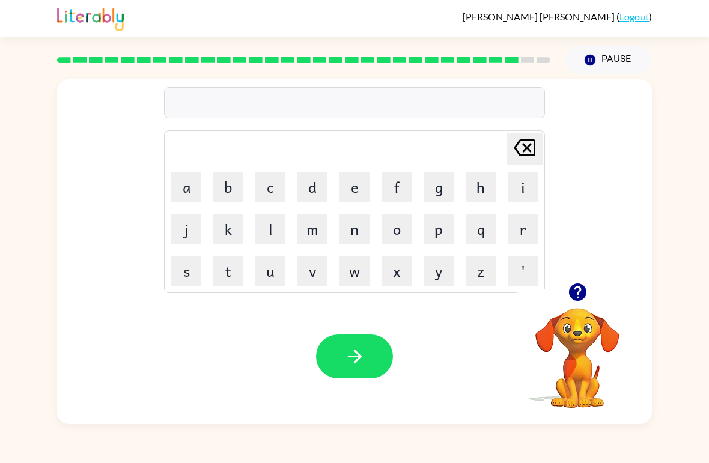
click at [183, 269] on button "s" at bounding box center [186, 271] width 30 height 30
click at [524, 192] on button "i" at bounding box center [523, 187] width 30 height 30
click at [263, 226] on button "l" at bounding box center [270, 229] width 30 height 30
click at [315, 277] on button "v" at bounding box center [312, 271] width 30 height 30
click at [354, 195] on button "e" at bounding box center [354, 187] width 30 height 30
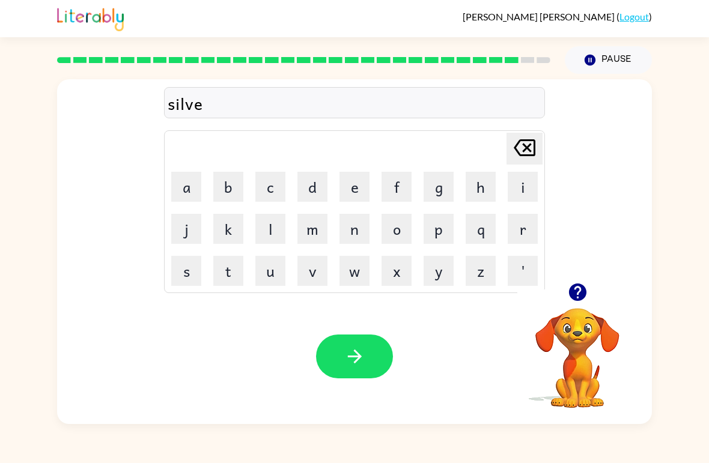
click at [530, 234] on button "r" at bounding box center [523, 229] width 30 height 30
click at [356, 270] on button "w" at bounding box center [354, 271] width 30 height 30
click at [188, 188] on button "a" at bounding box center [186, 187] width 30 height 30
click at [511, 235] on button "r" at bounding box center [523, 229] width 30 height 30
click at [342, 186] on button "e" at bounding box center [354, 187] width 30 height 30
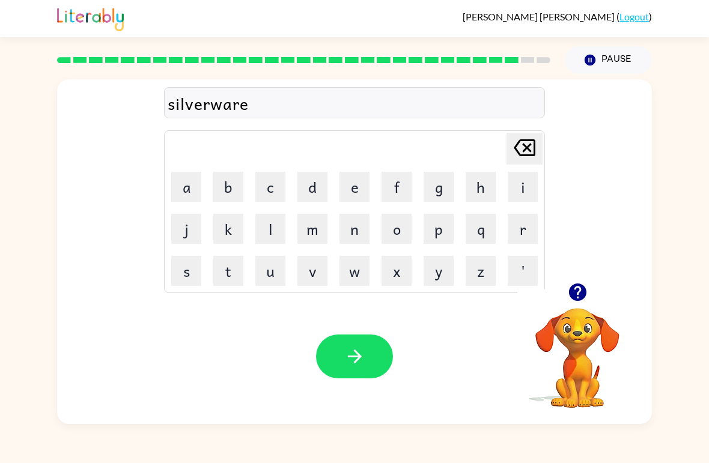
click at [361, 363] on icon "button" at bounding box center [354, 356] width 21 height 21
click at [270, 264] on button "u" at bounding box center [270, 271] width 30 height 30
click at [365, 238] on button "n" at bounding box center [354, 229] width 30 height 30
click at [174, 184] on button "a" at bounding box center [186, 187] width 30 height 30
click at [401, 182] on button "f" at bounding box center [396, 187] width 30 height 30
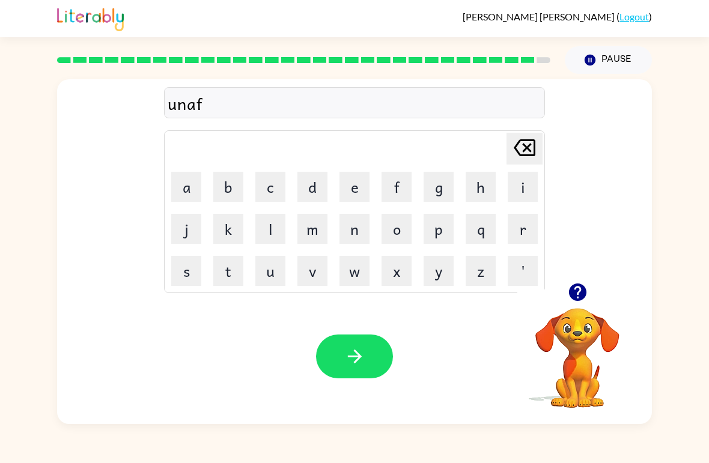
click at [513, 230] on button "r" at bounding box center [523, 229] width 30 height 30
click at [179, 181] on button "a" at bounding box center [186, 187] width 30 height 30
click at [520, 181] on button "i" at bounding box center [523, 187] width 30 height 30
click at [309, 186] on button "d" at bounding box center [312, 187] width 30 height 30
click at [356, 344] on button "button" at bounding box center [354, 357] width 77 height 44
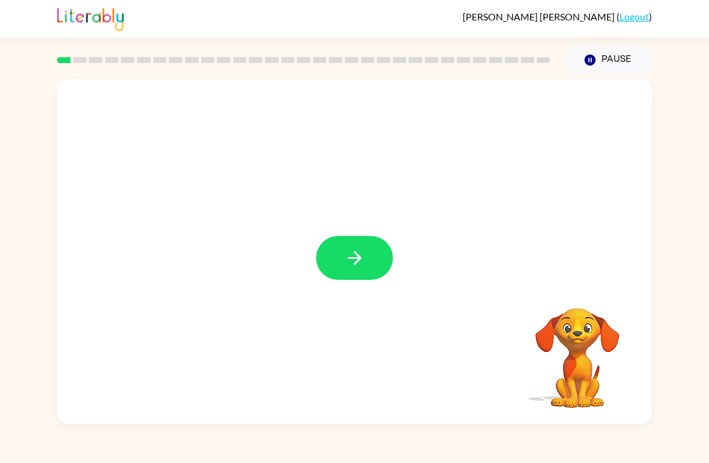
click at [349, 241] on button "button" at bounding box center [354, 258] width 77 height 44
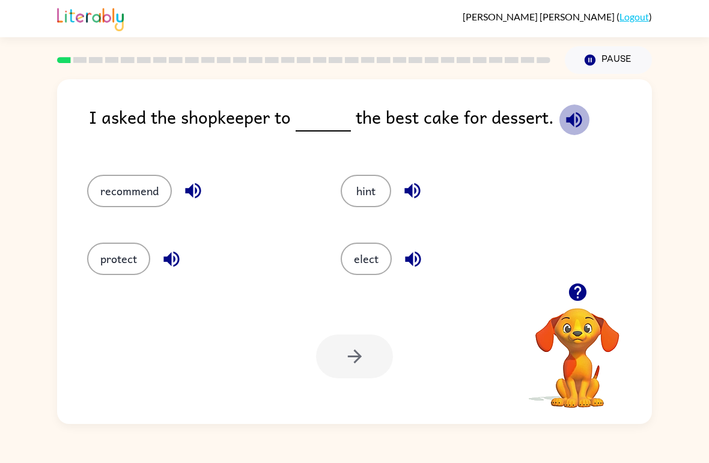
click at [575, 106] on button "button" at bounding box center [574, 120] width 31 height 31
click at [373, 260] on button "elect" at bounding box center [366, 259] width 51 height 32
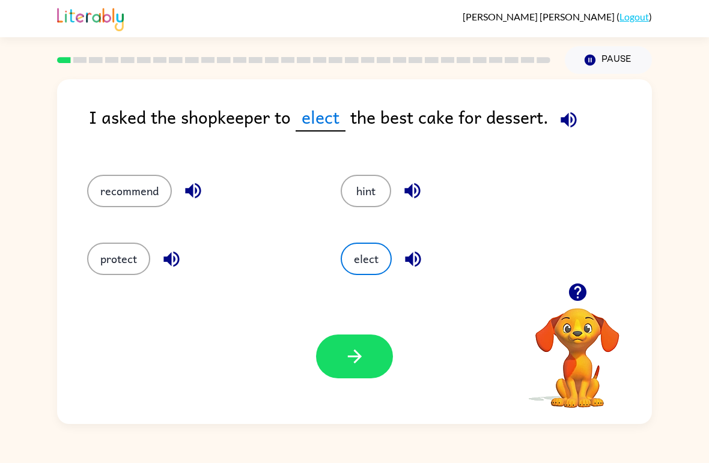
click at [349, 360] on icon "button" at bounding box center [354, 356] width 21 height 21
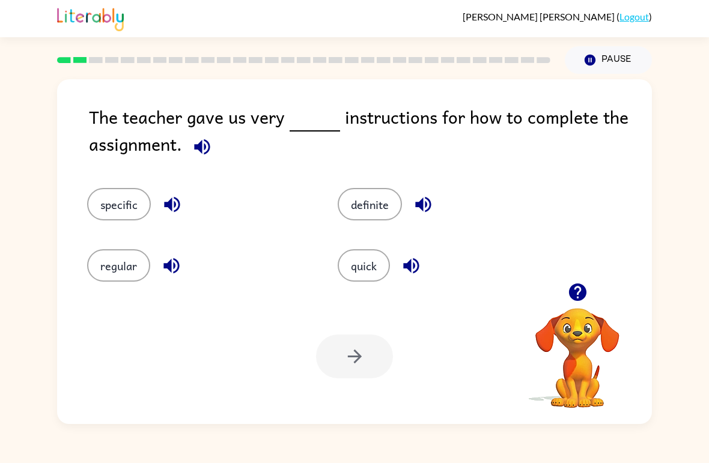
click at [97, 198] on button "specific" at bounding box center [119, 204] width 64 height 32
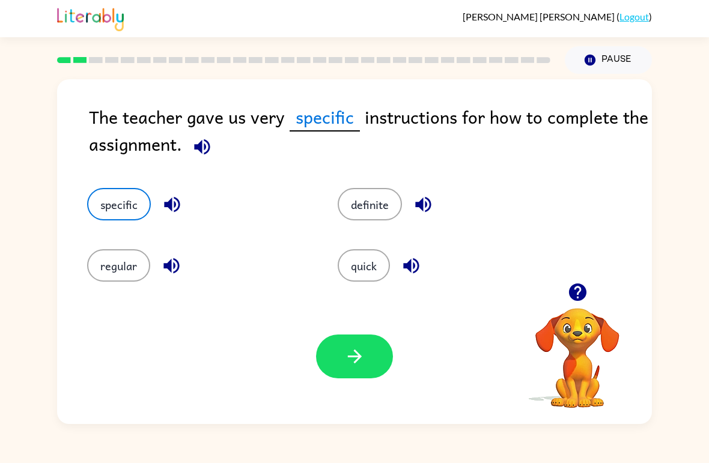
click at [346, 370] on button "button" at bounding box center [354, 357] width 77 height 44
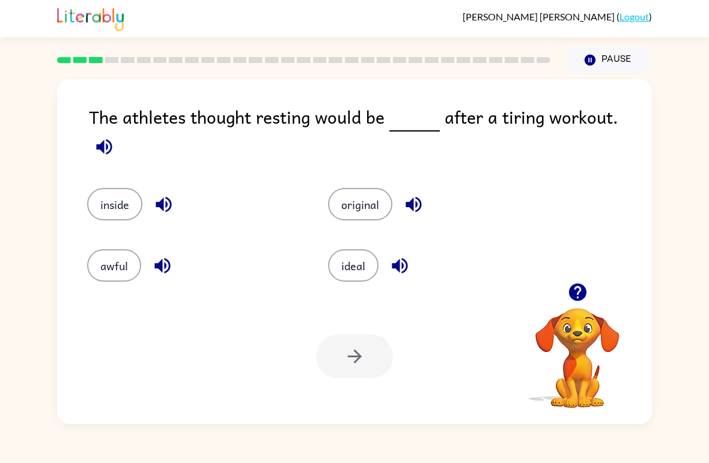
click at [339, 274] on button "ideal" at bounding box center [353, 265] width 50 height 32
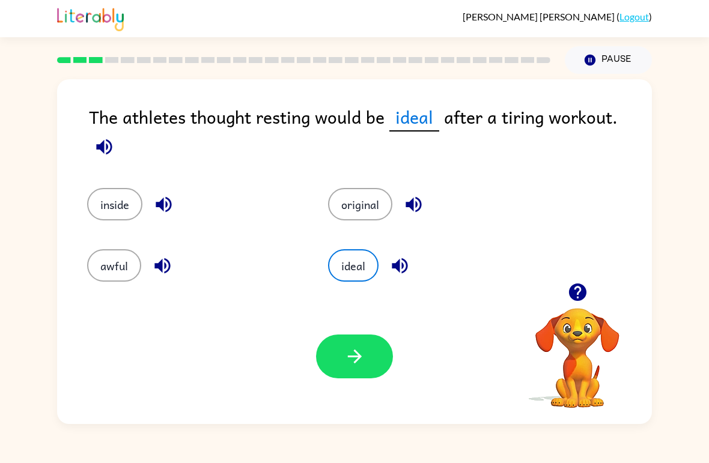
click at [354, 376] on button "button" at bounding box center [354, 357] width 77 height 44
click at [354, 376] on div at bounding box center [354, 357] width 77 height 44
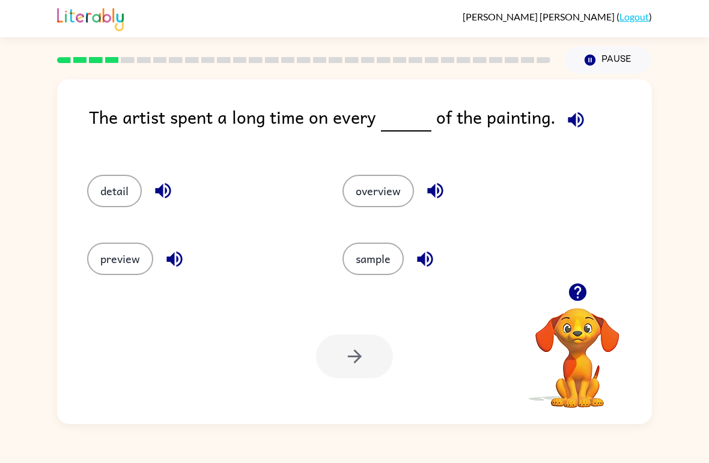
click at [106, 181] on button "detail" at bounding box center [114, 191] width 55 height 32
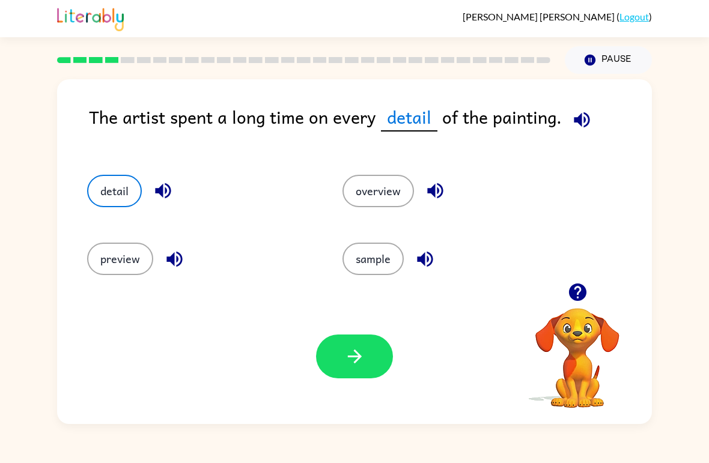
click at [355, 365] on icon "button" at bounding box center [354, 356] width 21 height 21
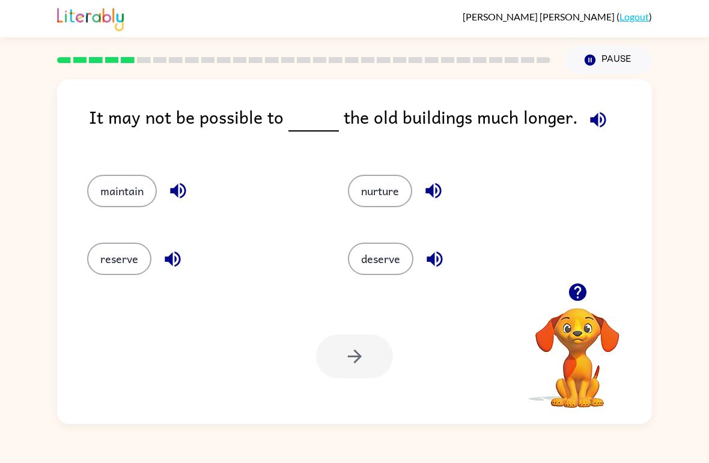
click at [107, 188] on button "maintain" at bounding box center [122, 191] width 70 height 32
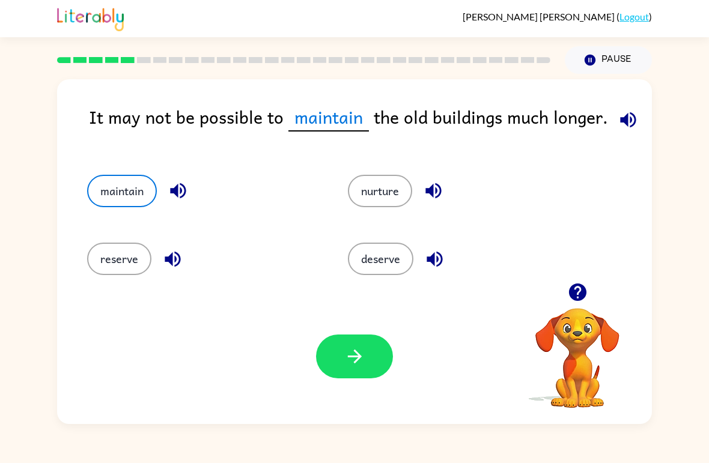
click at [361, 367] on icon "button" at bounding box center [354, 356] width 21 height 21
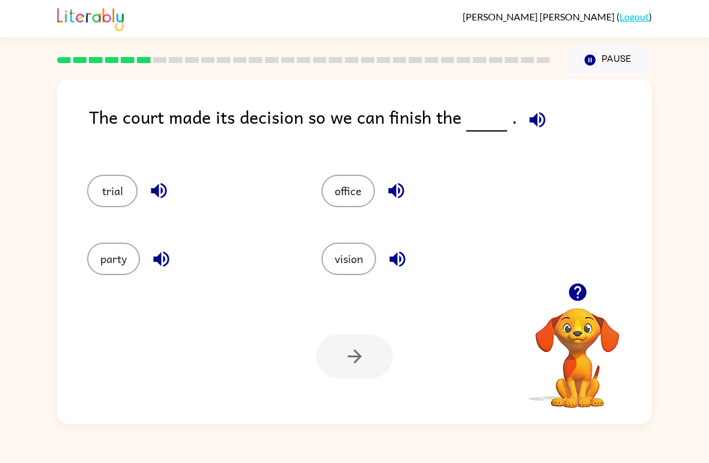
click at [116, 199] on button "trial" at bounding box center [112, 191] width 50 height 32
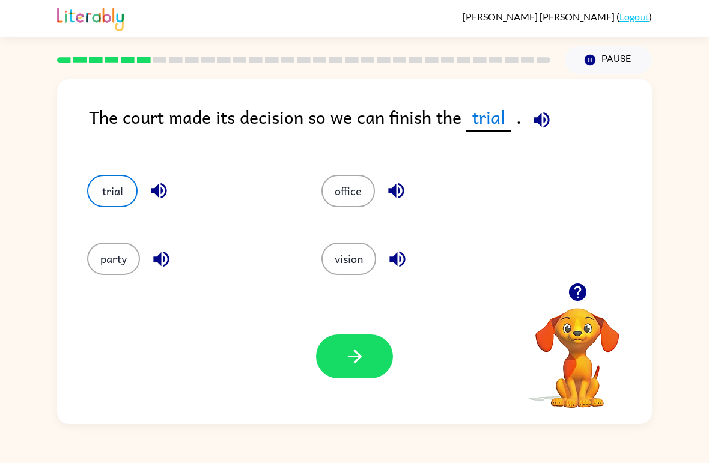
click at [405, 398] on div "Your browser must support playing .mp4 files to use Literably. Please try using…" at bounding box center [354, 356] width 595 height 135
click at [367, 371] on button "button" at bounding box center [354, 357] width 77 height 44
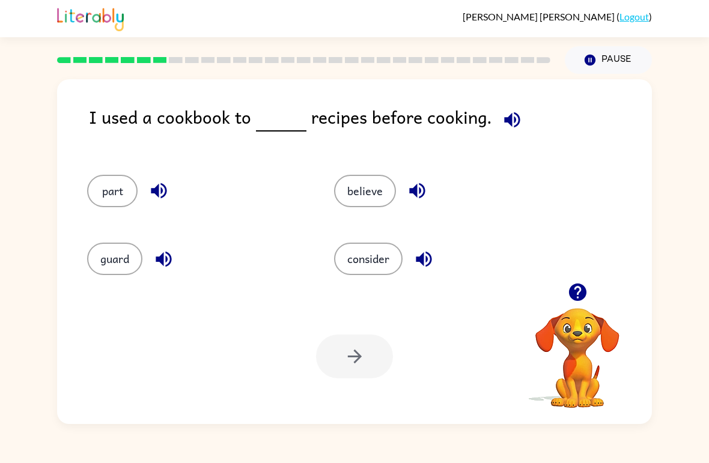
click at [381, 255] on button "consider" at bounding box center [368, 259] width 68 height 32
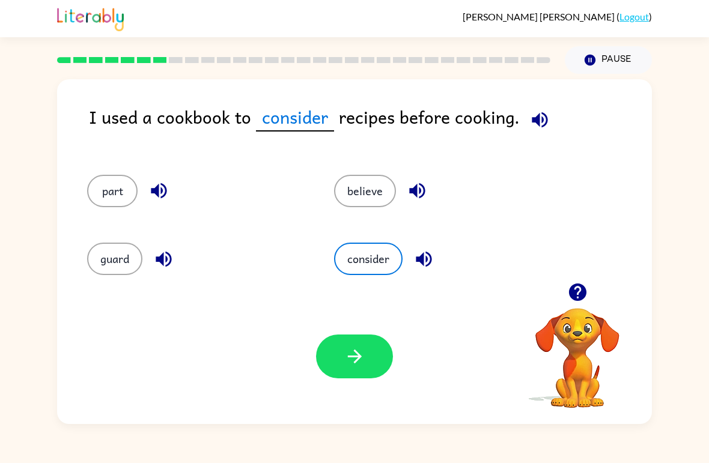
click at [354, 377] on button "button" at bounding box center [354, 357] width 77 height 44
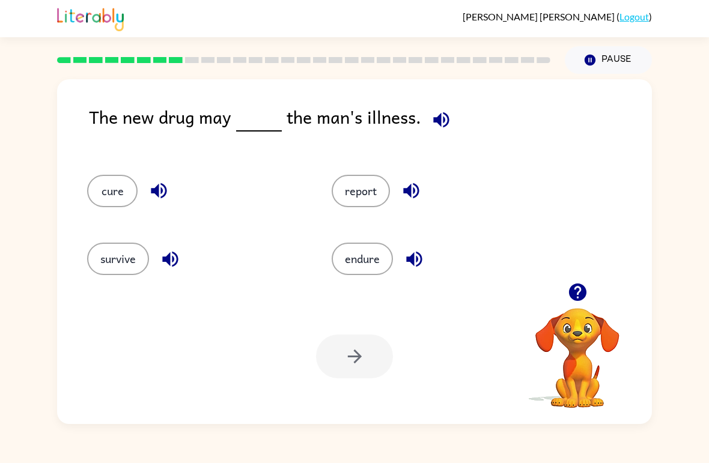
click at [111, 199] on button "cure" at bounding box center [112, 191] width 50 height 32
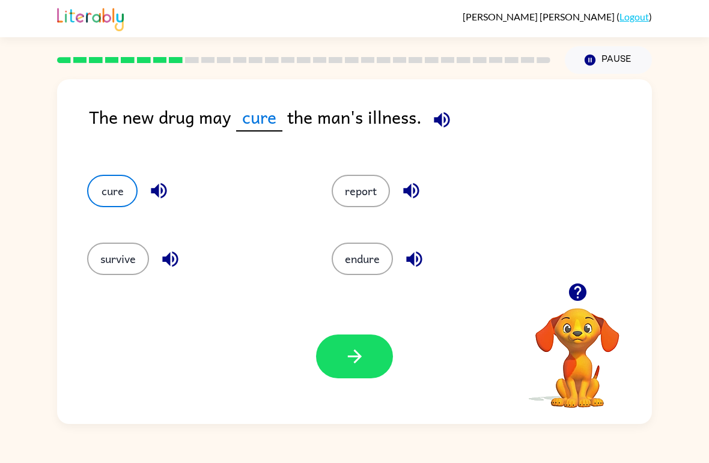
click at [368, 371] on button "button" at bounding box center [354, 357] width 77 height 44
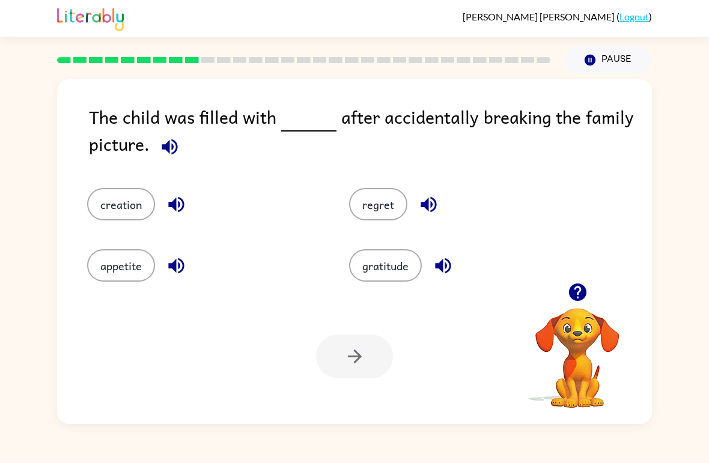
click at [366, 213] on button "regret" at bounding box center [378, 204] width 58 height 32
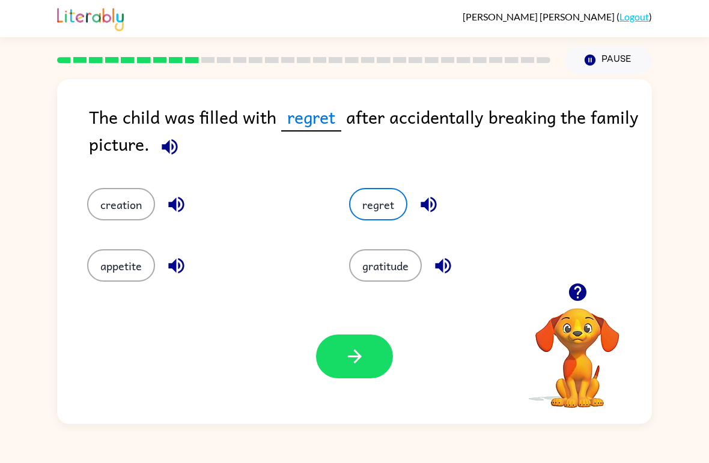
click at [346, 375] on button "button" at bounding box center [354, 357] width 77 height 44
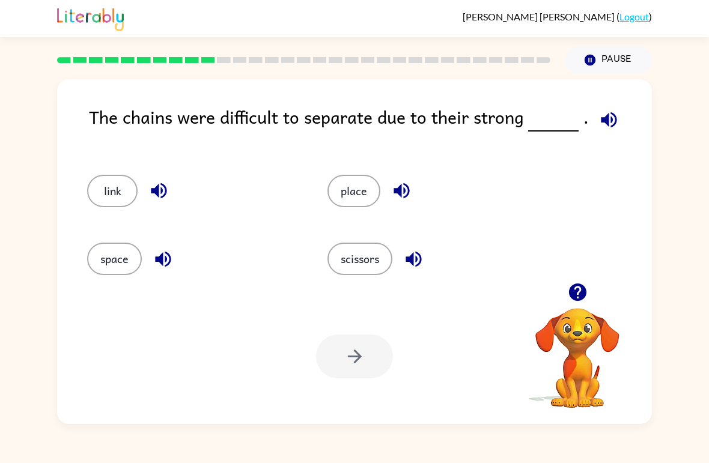
click at [110, 201] on button "link" at bounding box center [112, 191] width 50 height 32
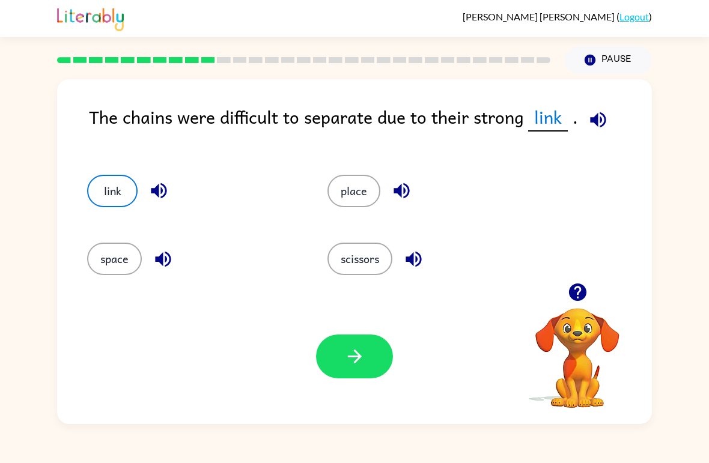
click at [332, 373] on button "button" at bounding box center [354, 357] width 77 height 44
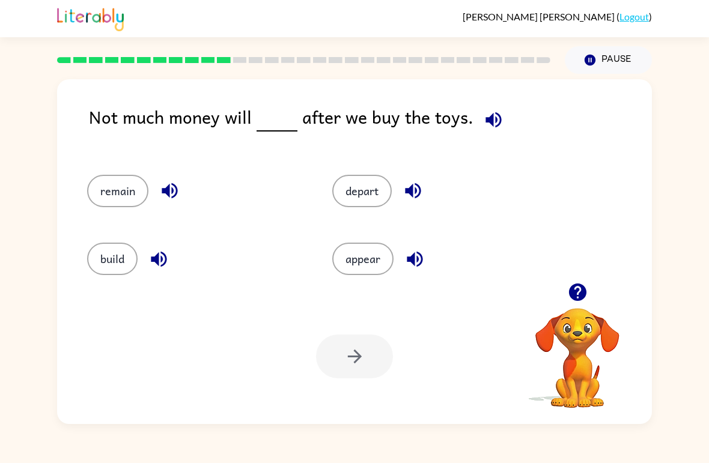
click at [97, 197] on button "remain" at bounding box center [117, 191] width 61 height 32
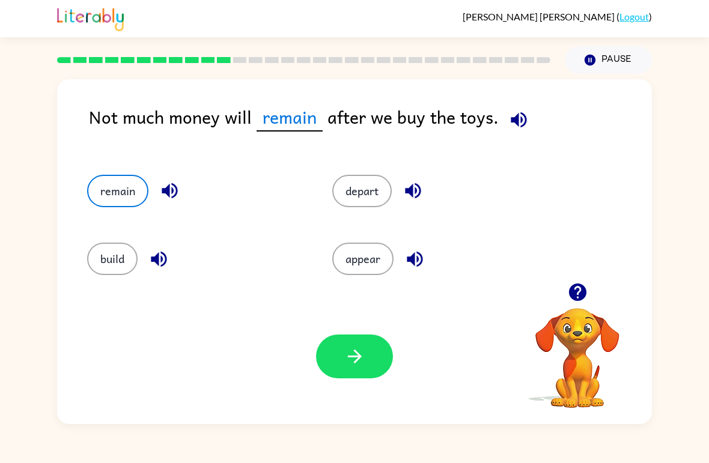
click at [330, 357] on button "button" at bounding box center [354, 357] width 77 height 44
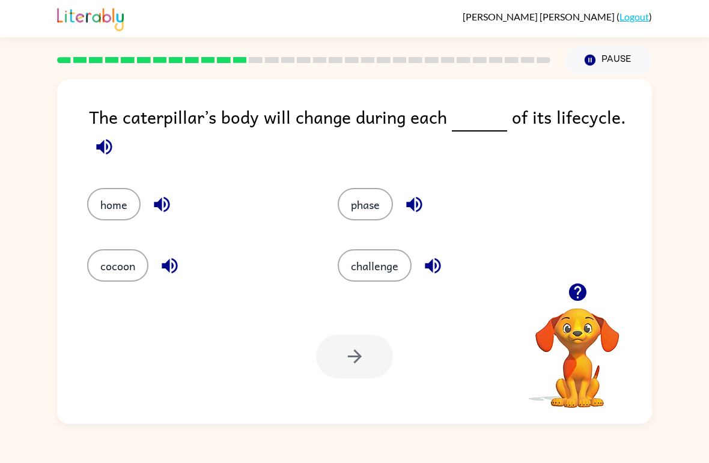
click at [369, 203] on button "phase" at bounding box center [365, 204] width 55 height 32
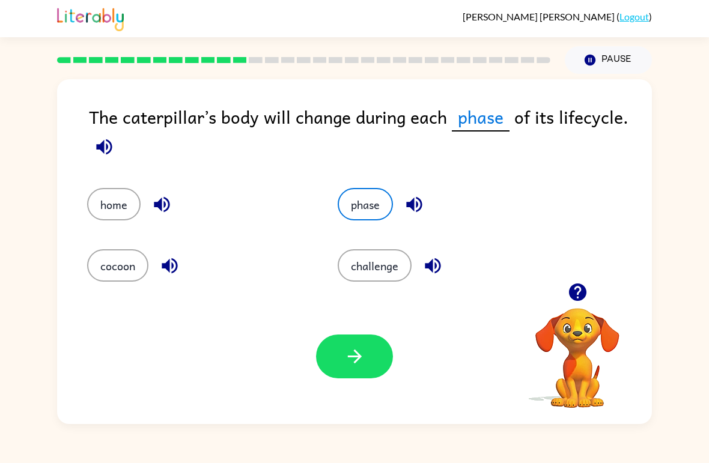
click at [339, 352] on button "button" at bounding box center [354, 357] width 77 height 44
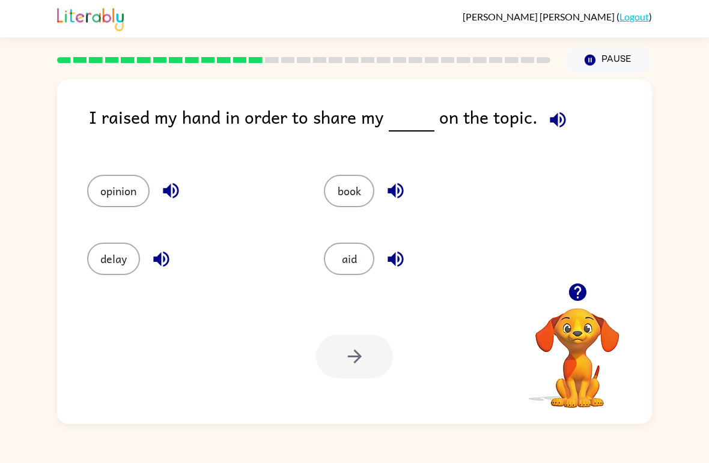
click at [111, 178] on button "opinion" at bounding box center [118, 191] width 62 height 32
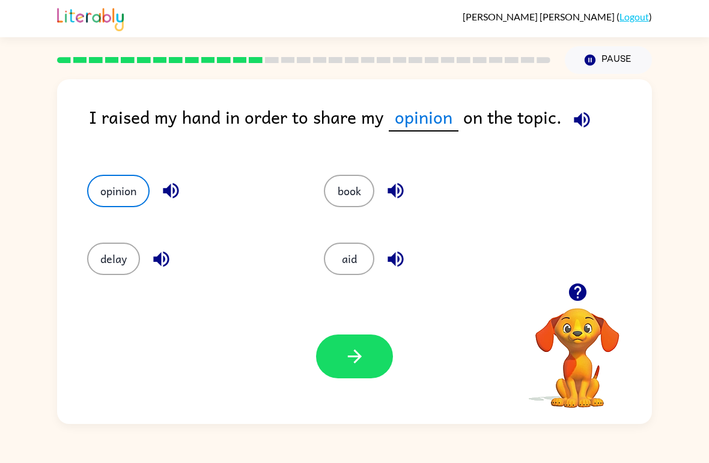
click at [341, 362] on button "button" at bounding box center [354, 357] width 77 height 44
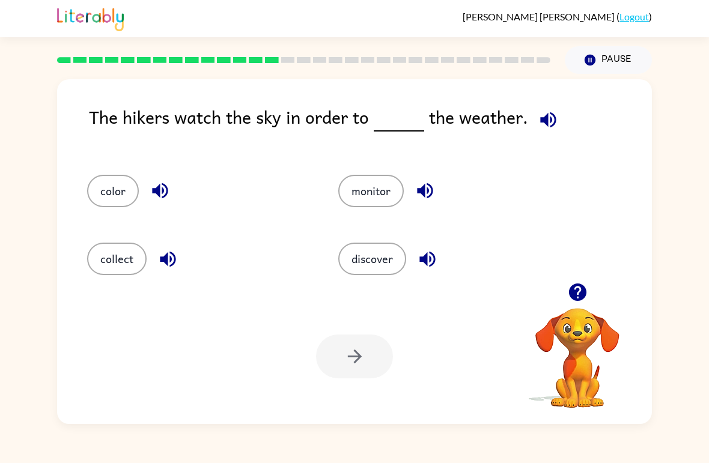
click at [377, 196] on button "monitor" at bounding box center [370, 191] width 65 height 32
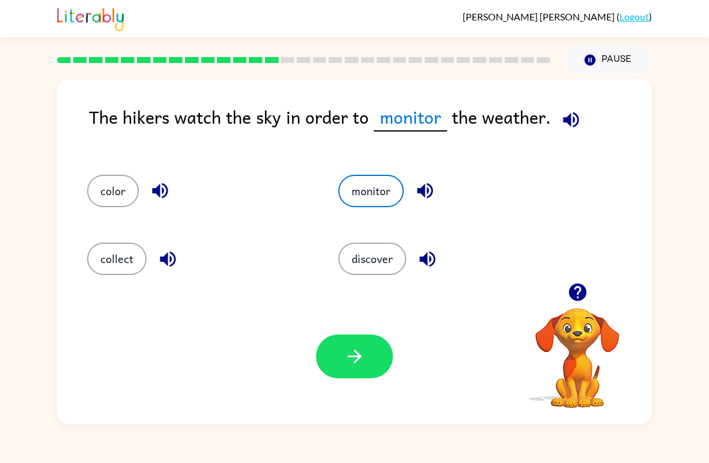
click at [380, 367] on button "button" at bounding box center [354, 357] width 77 height 44
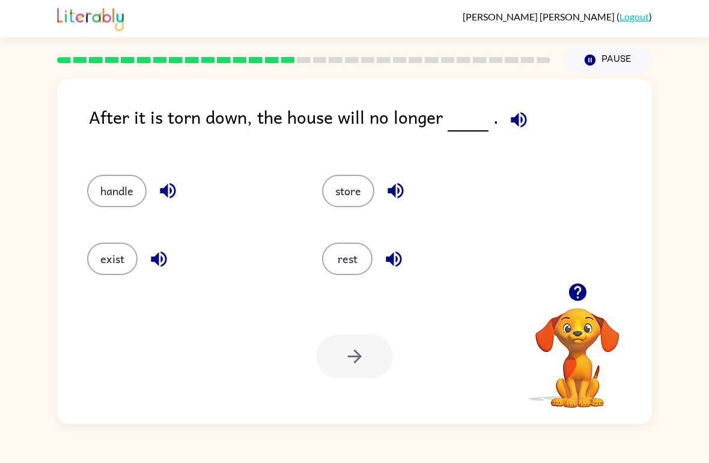
click at [99, 253] on button "exist" at bounding box center [112, 259] width 50 height 32
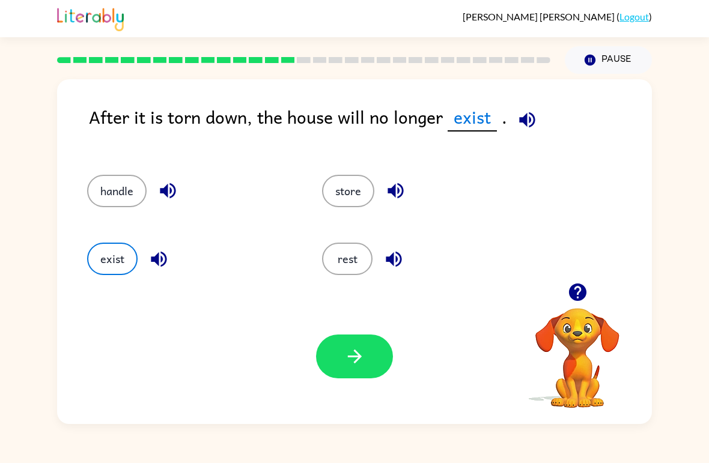
click at [366, 391] on div "Your browser must support playing .mp4 files to use Literably. Please try using…" at bounding box center [354, 356] width 595 height 135
click at [350, 374] on button "button" at bounding box center [354, 357] width 77 height 44
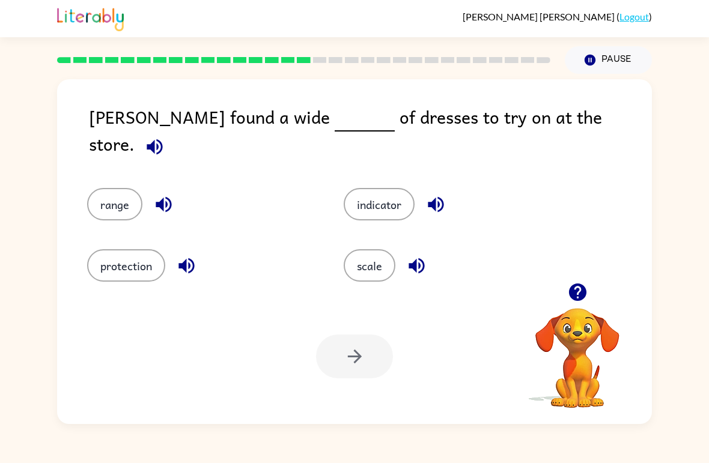
click at [378, 255] on button "scale" at bounding box center [370, 265] width 52 height 32
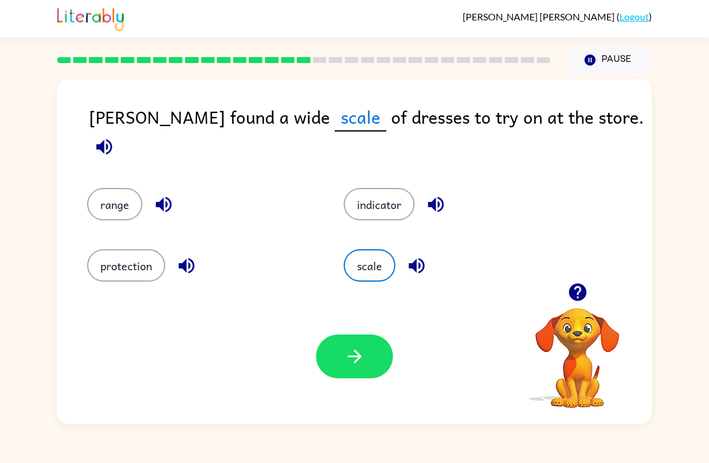
click at [353, 365] on icon "button" at bounding box center [354, 356] width 21 height 21
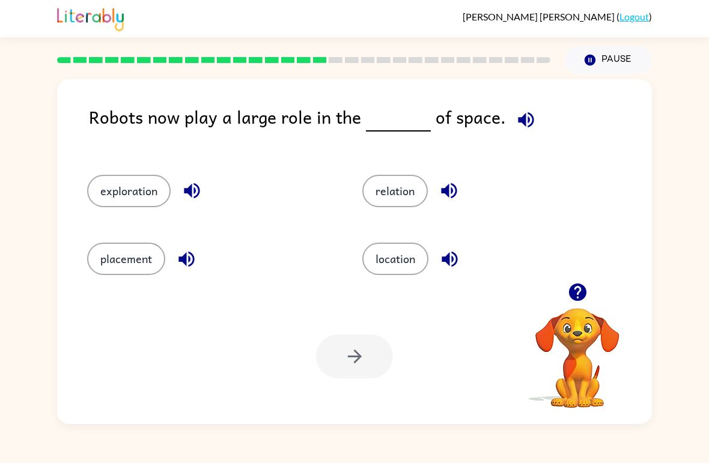
click at [112, 187] on button "exploration" at bounding box center [128, 191] width 83 height 32
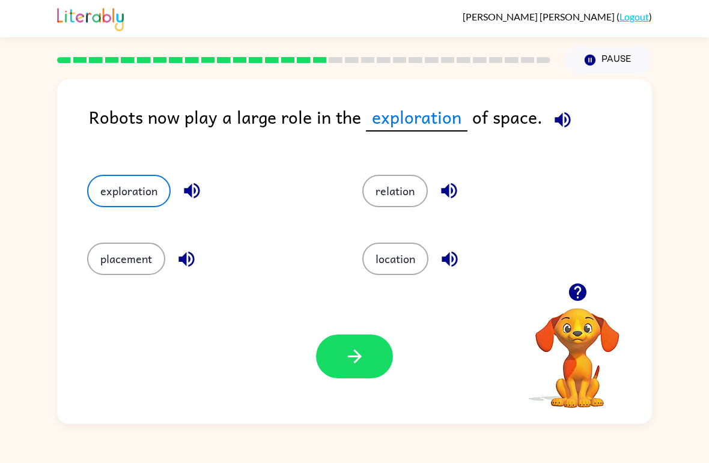
click at [362, 354] on icon "button" at bounding box center [354, 356] width 21 height 21
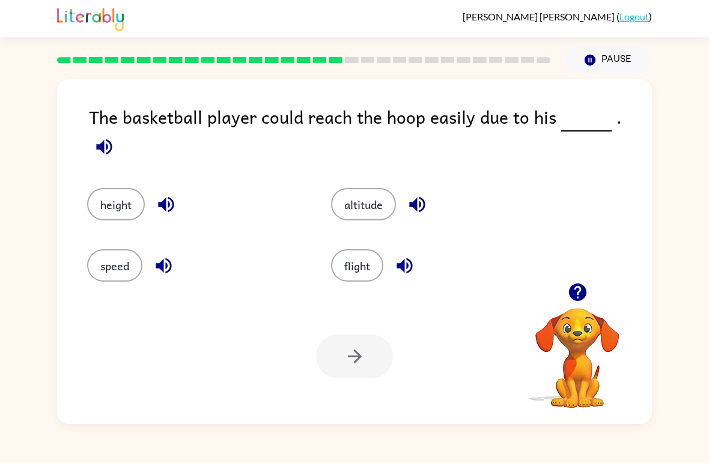
click at [99, 197] on button "height" at bounding box center [116, 204] width 58 height 32
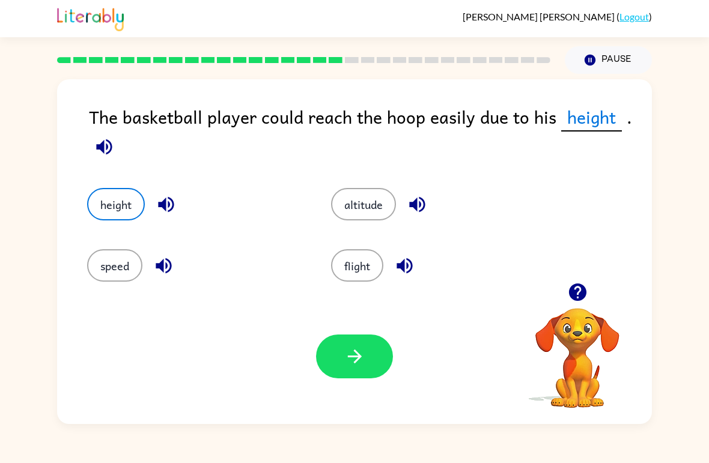
click at [350, 388] on div "Your browser must support playing .mp4 files to use Literably. Please try using…" at bounding box center [354, 356] width 595 height 135
click at [364, 378] on button "button" at bounding box center [354, 357] width 77 height 44
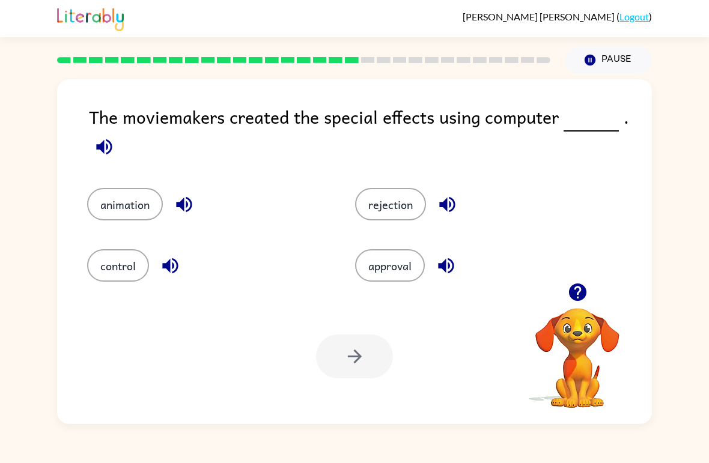
click at [107, 190] on button "animation" at bounding box center [125, 204] width 76 height 32
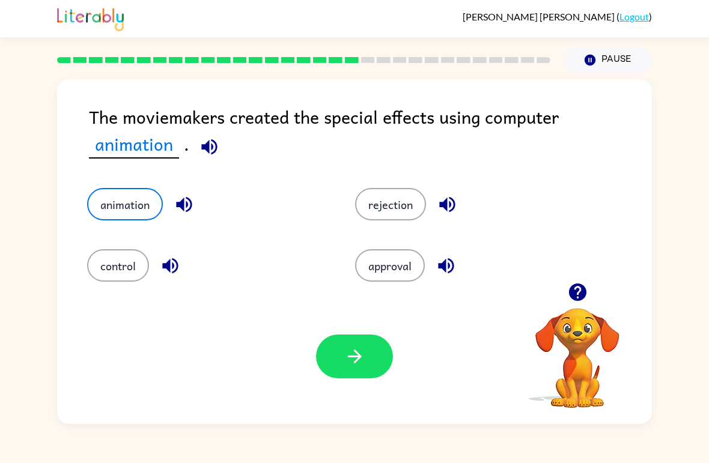
click at [351, 351] on icon "button" at bounding box center [354, 356] width 21 height 21
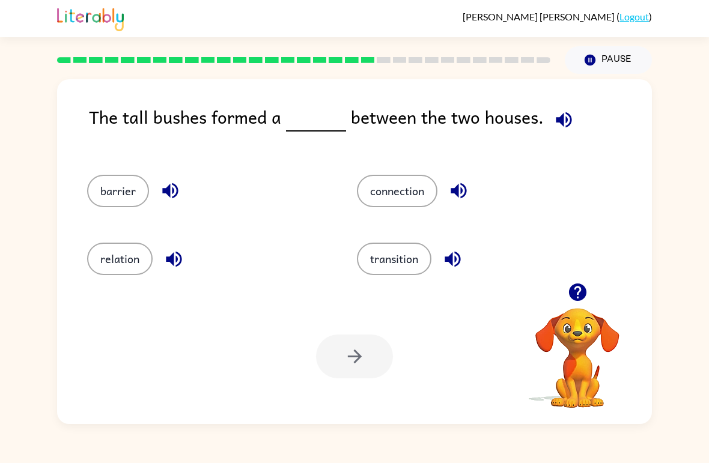
click at [120, 184] on button "barrier" at bounding box center [118, 191] width 62 height 32
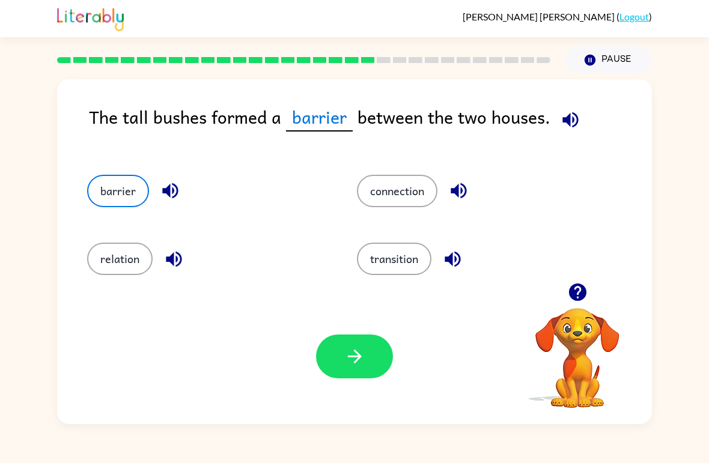
click at [328, 350] on button "button" at bounding box center [354, 357] width 77 height 44
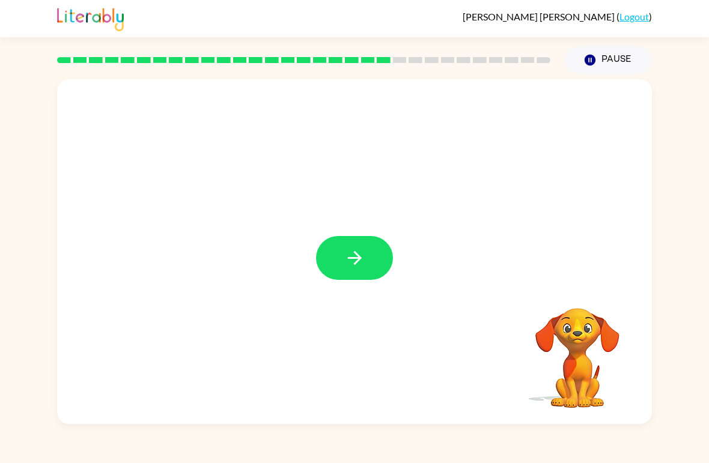
click at [356, 255] on icon "button" at bounding box center [354, 257] width 21 height 21
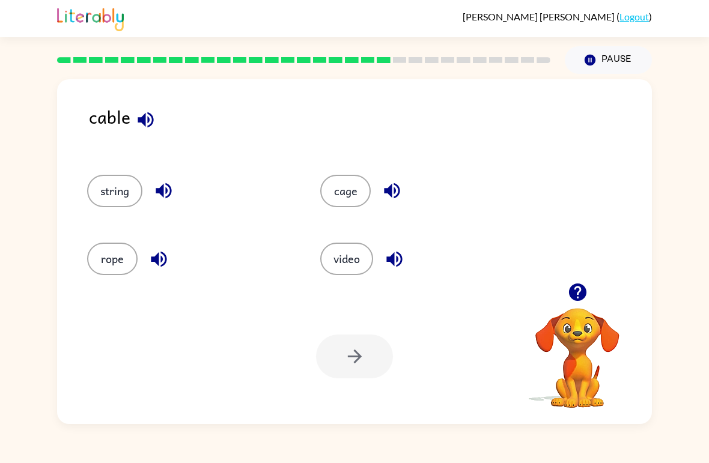
click at [112, 275] on button "rope" at bounding box center [112, 259] width 50 height 32
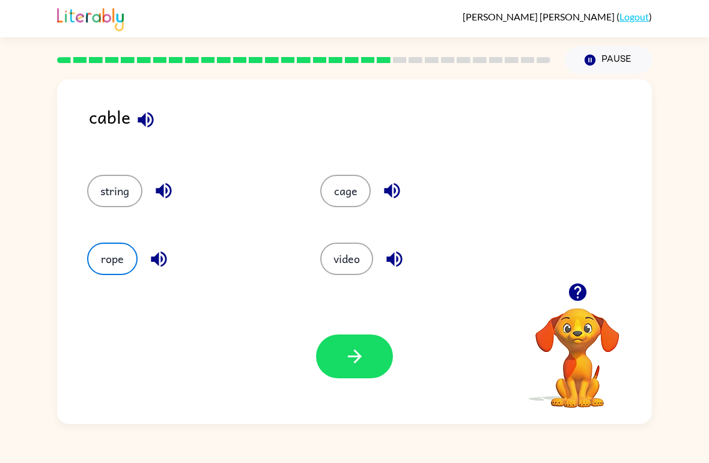
click at [142, 189] on button "string" at bounding box center [114, 191] width 55 height 32
click at [362, 361] on icon "button" at bounding box center [354, 356] width 21 height 21
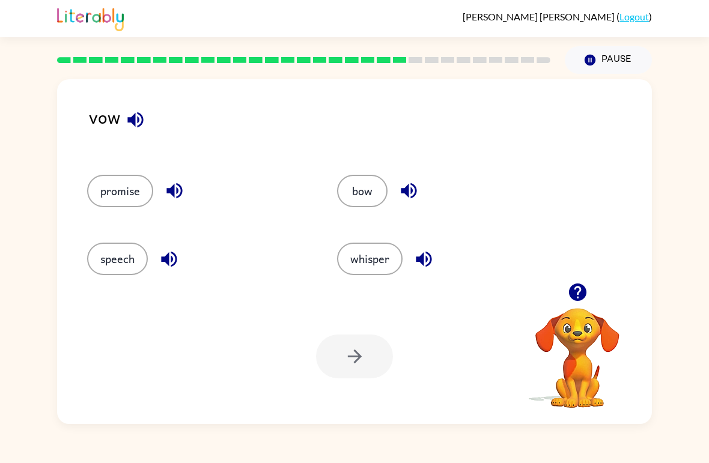
click at [95, 189] on button "promise" at bounding box center [120, 191] width 66 height 32
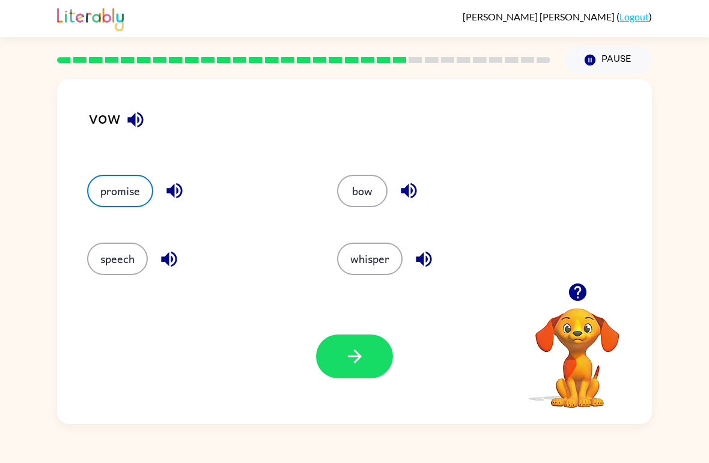
click at [366, 356] on button "button" at bounding box center [354, 357] width 77 height 44
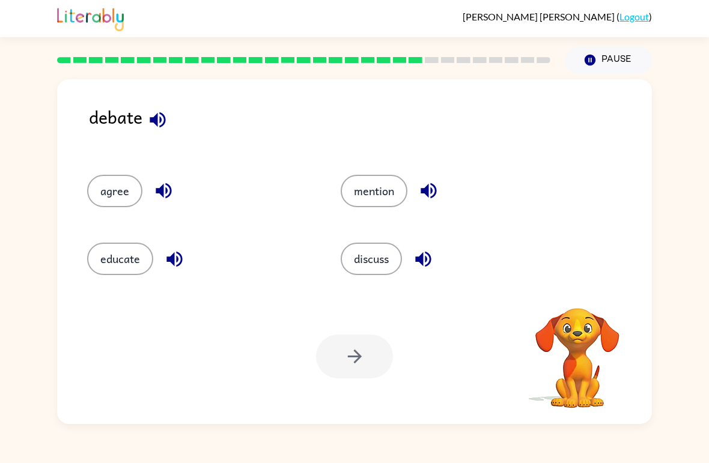
click at [388, 247] on button "discuss" at bounding box center [371, 259] width 61 height 32
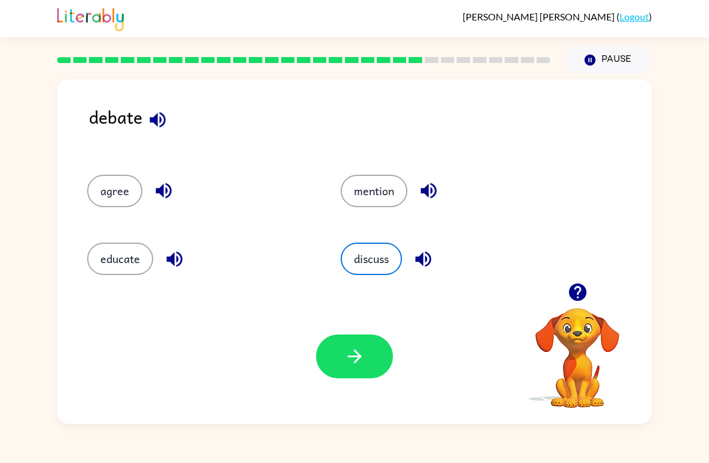
click at [372, 355] on button "button" at bounding box center [354, 357] width 77 height 44
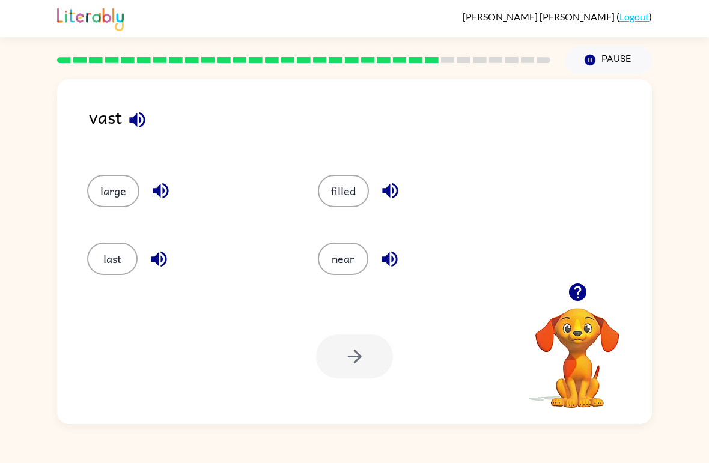
click at [314, 160] on div "filled" at bounding box center [410, 186] width 231 height 68
click at [338, 185] on button "filled" at bounding box center [343, 191] width 51 height 32
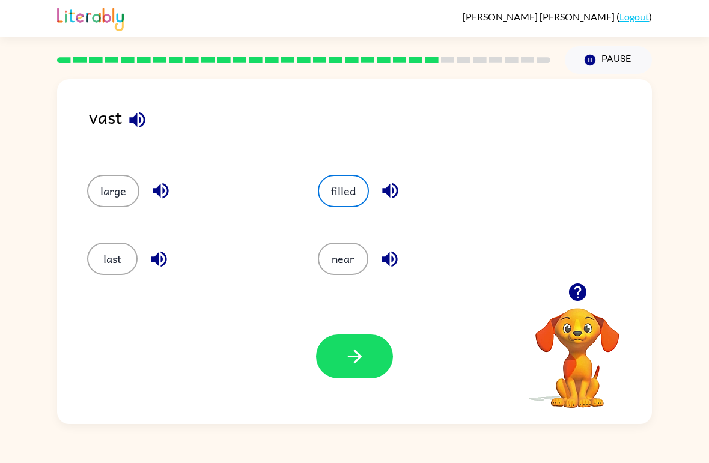
click at [356, 368] on button "button" at bounding box center [354, 357] width 77 height 44
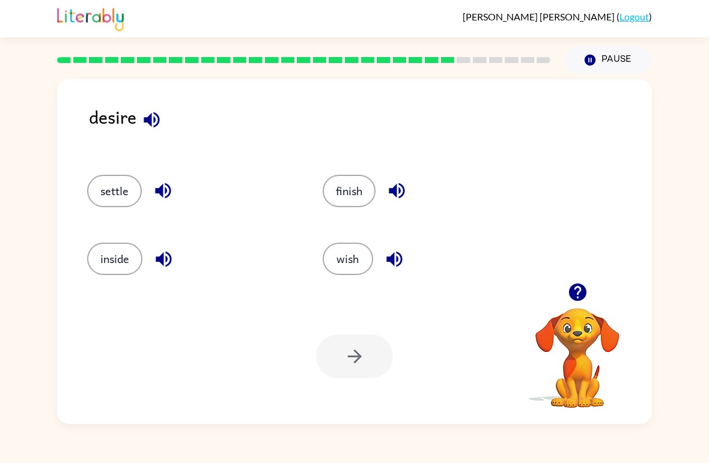
click at [81, 179] on div "settle" at bounding box center [181, 186] width 235 height 68
click at [101, 195] on button "settle" at bounding box center [114, 191] width 55 height 32
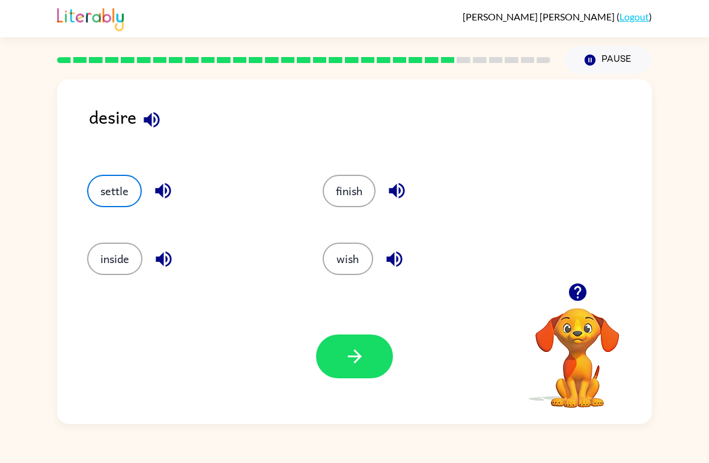
click at [347, 368] on button "button" at bounding box center [354, 357] width 77 height 44
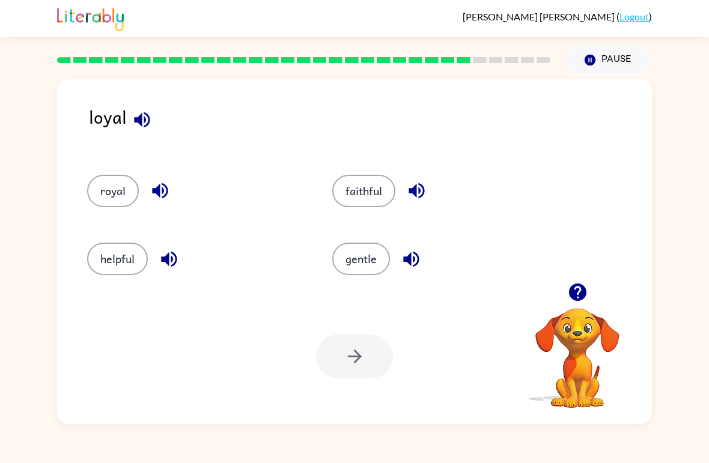
click at [353, 261] on button "gentle" at bounding box center [361, 259] width 58 height 32
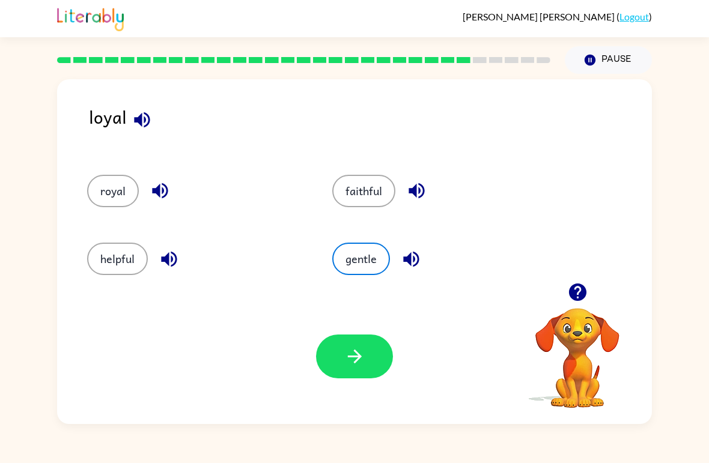
click at [373, 344] on button "button" at bounding box center [354, 357] width 77 height 44
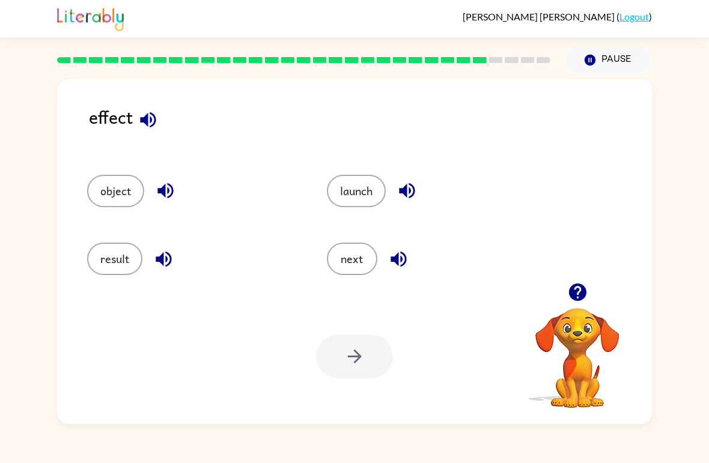
click at [114, 260] on button "result" at bounding box center [114, 259] width 55 height 32
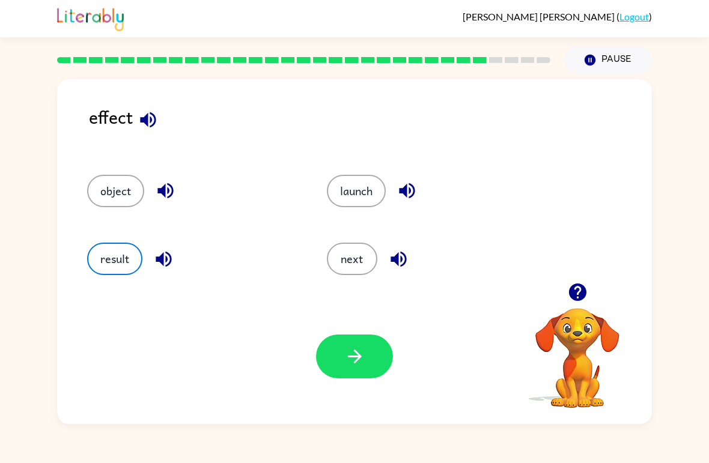
click at [342, 366] on button "button" at bounding box center [354, 357] width 77 height 44
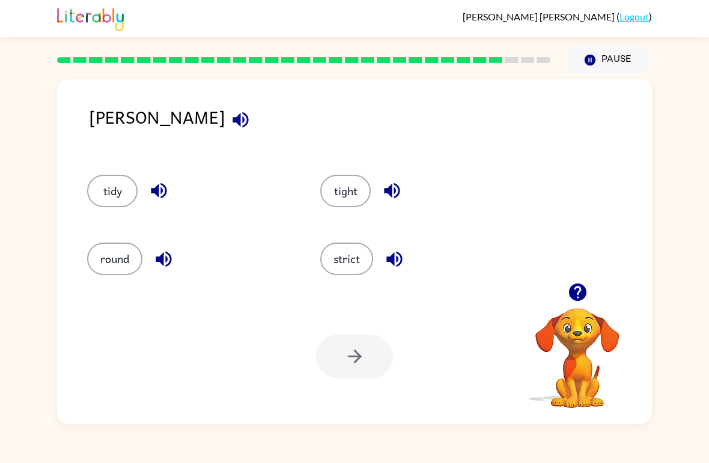
click at [345, 191] on button "tight" at bounding box center [345, 191] width 50 height 32
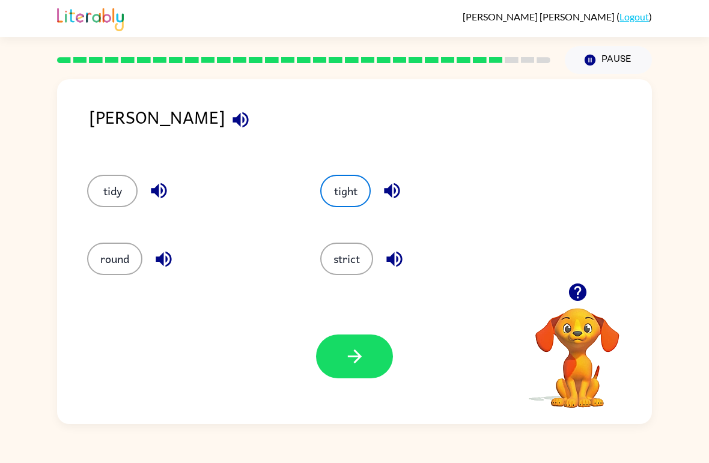
click at [351, 360] on icon "button" at bounding box center [354, 356] width 21 height 21
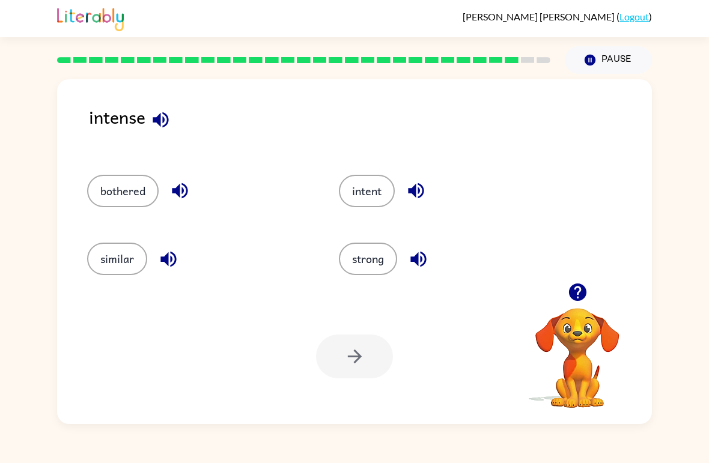
click at [377, 249] on button "strong" at bounding box center [368, 259] width 58 height 32
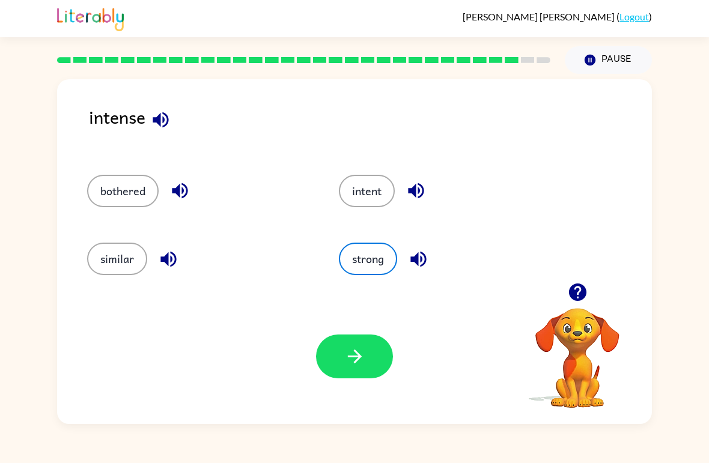
click at [362, 359] on icon "button" at bounding box center [354, 356] width 21 height 21
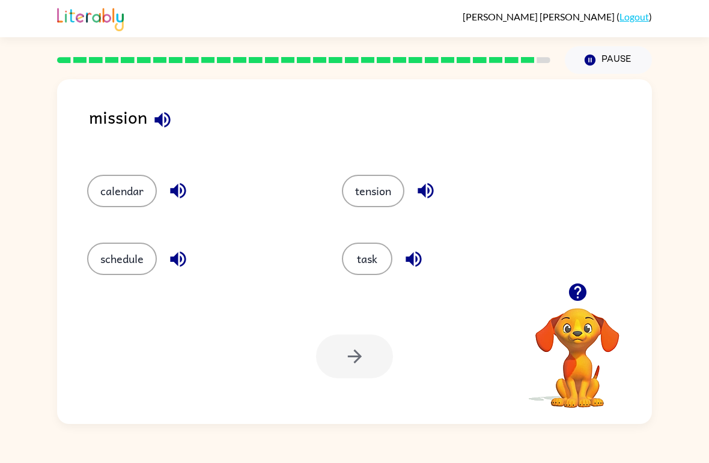
click at [375, 261] on button "task" at bounding box center [367, 259] width 50 height 32
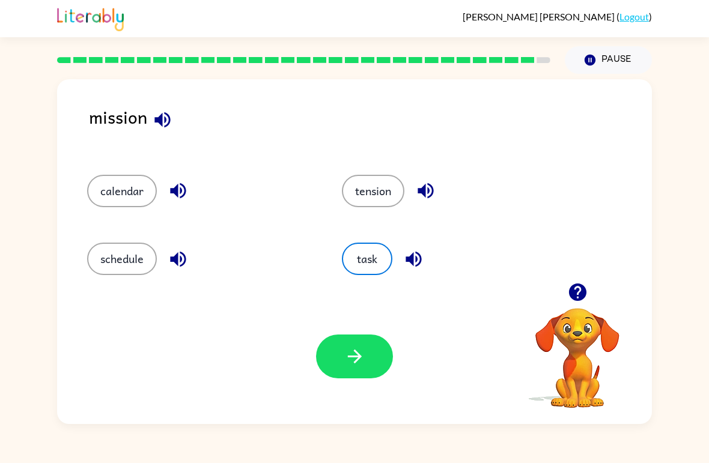
click at [351, 360] on icon "button" at bounding box center [354, 356] width 21 height 21
